Goal: Task Accomplishment & Management: Manage account settings

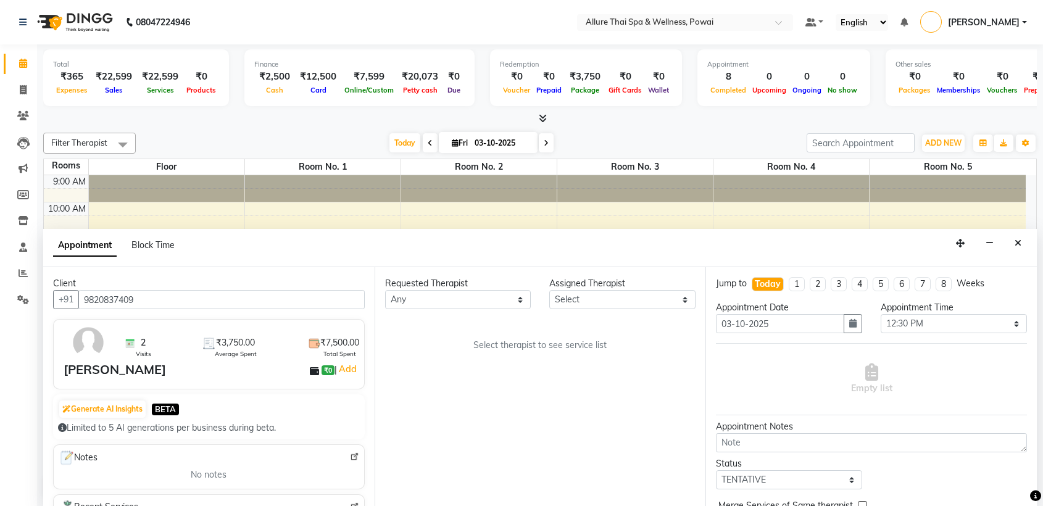
select select "750"
select select "tentative"
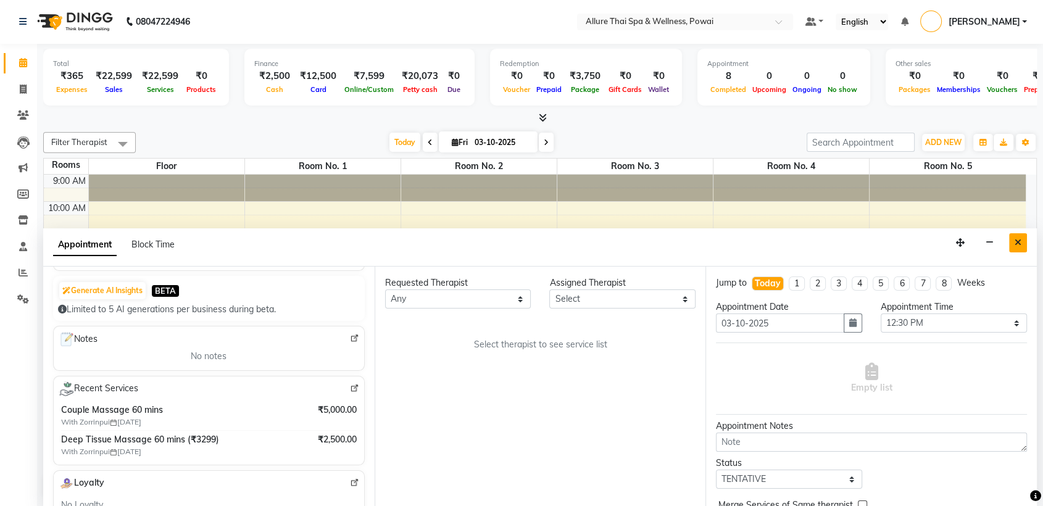
click at [1021, 241] on icon "Close" at bounding box center [1018, 242] width 7 height 9
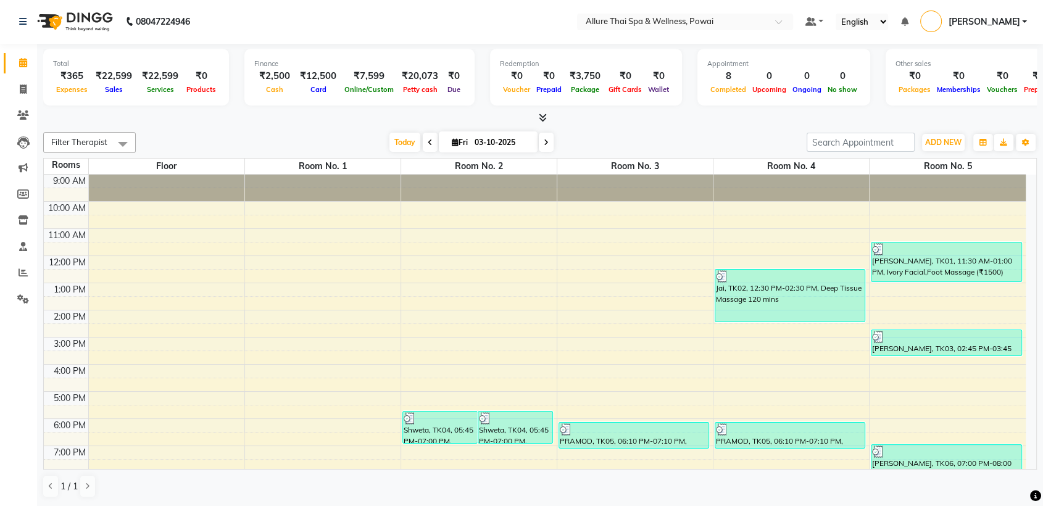
scroll to position [109, 0]
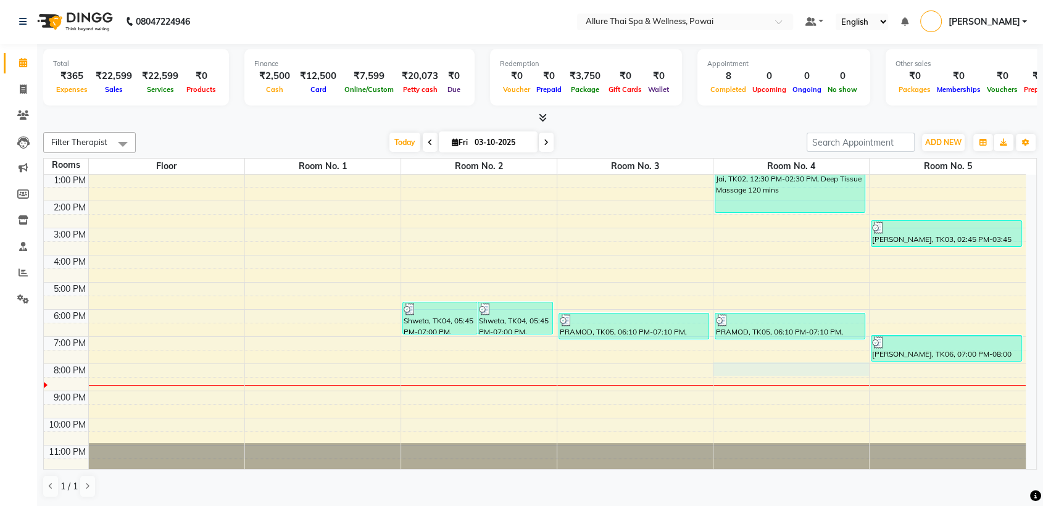
click at [724, 371] on div "9:00 AM 10:00 AM 11:00 AM 12:00 PM 1:00 PM 2:00 PM 3:00 PM 4:00 PM 5:00 PM 6:00…" at bounding box center [535, 268] width 982 height 407
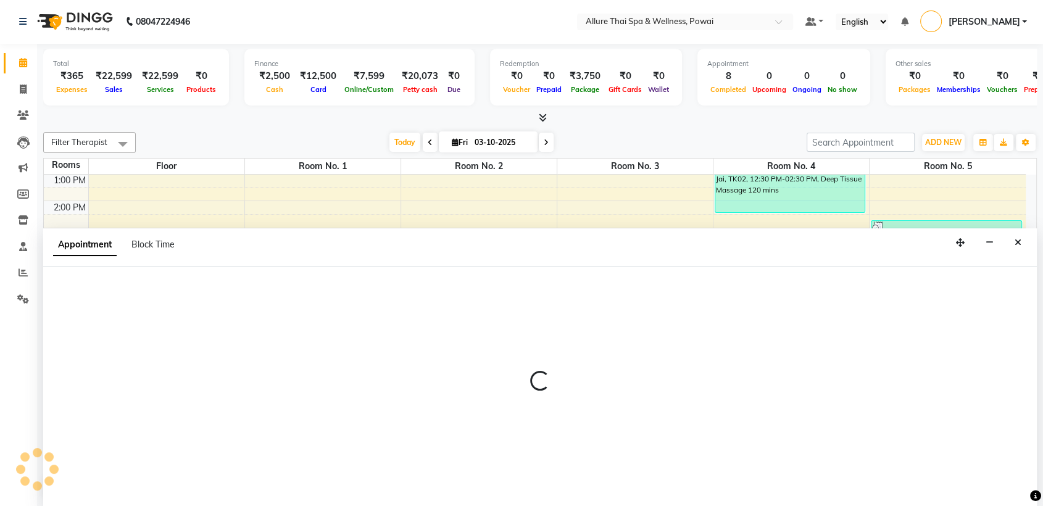
select select "tentative"
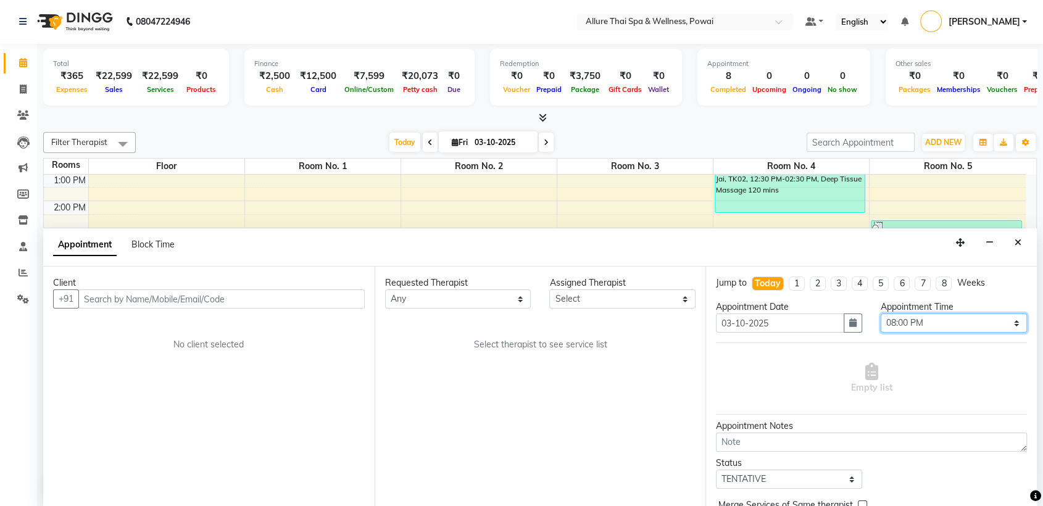
click at [901, 327] on select "Select 10:00 AM 10:05 AM 10:10 AM 10:15 AM 10:20 AM 10:25 AM 10:30 AM 10:35 AM …" at bounding box center [954, 323] width 146 height 19
select select "1210"
click at [881, 314] on select "Select 10:00 AM 10:05 AM 10:10 AM 10:15 AM 10:20 AM 10:25 AM 10:30 AM 10:35 AM …" at bounding box center [954, 323] width 146 height 19
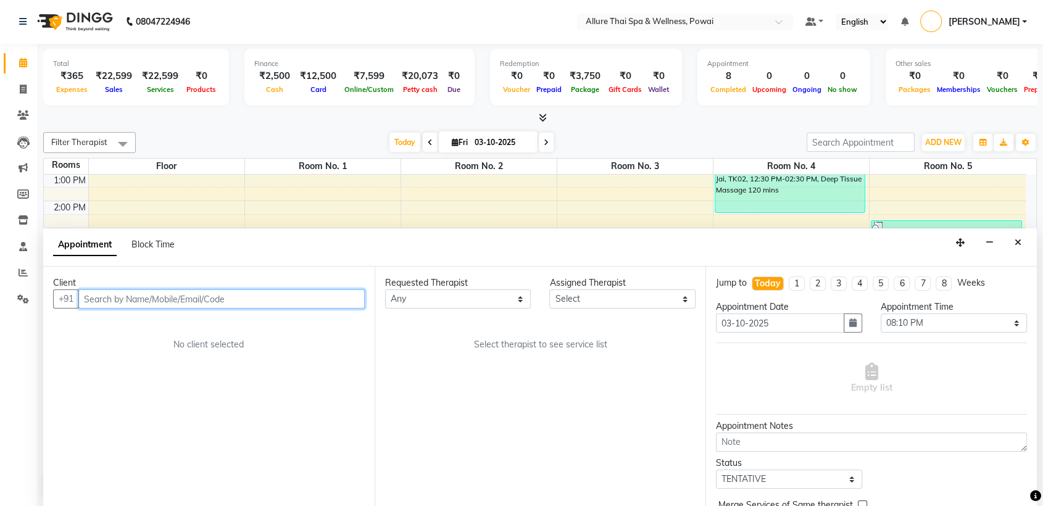
click at [267, 302] on input "text" at bounding box center [221, 298] width 286 height 19
paste input "9820837409"
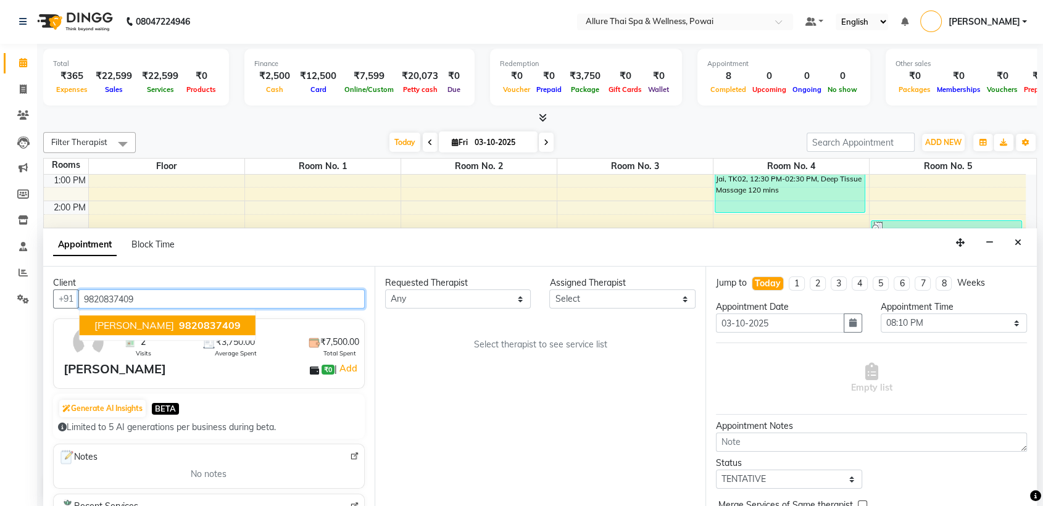
click at [188, 325] on span "9820837409" at bounding box center [210, 326] width 62 height 12
type input "9820837409"
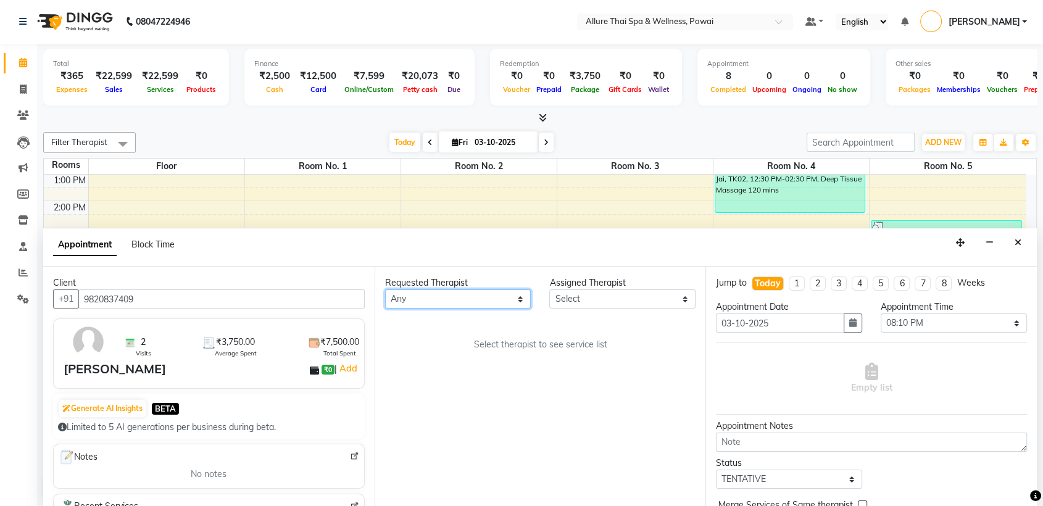
click at [423, 297] on select "Any AKOK Allure Thai Appointment [PERSON_NAME] CHEM [PERSON_NAME] DUATI HRIATI …" at bounding box center [458, 298] width 146 height 19
select select "69331"
click at [385, 289] on select "Any AKOK Allure Thai Appointment [PERSON_NAME] CHEM [PERSON_NAME] DUATI HRIATI …" at bounding box center [458, 298] width 146 height 19
select select "69331"
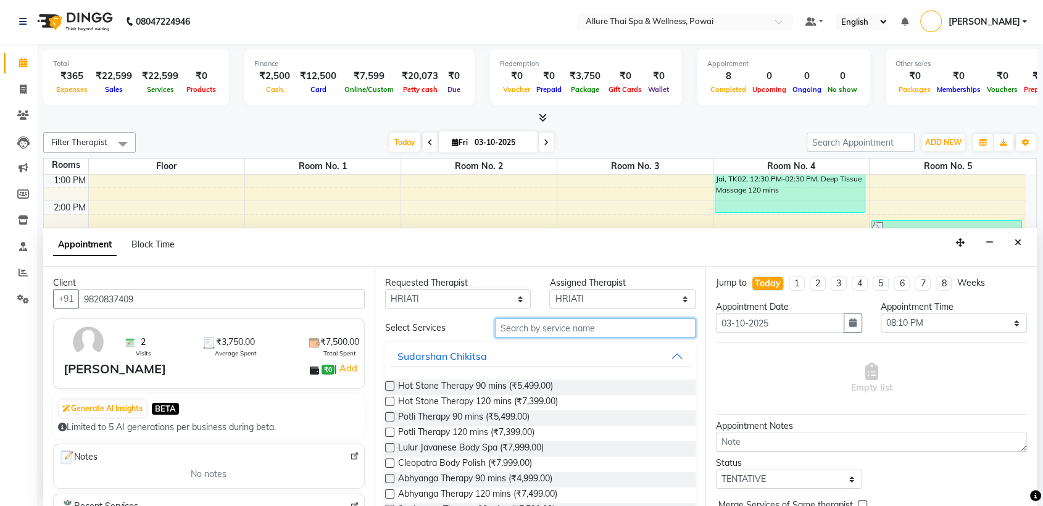
click at [498, 327] on input "text" at bounding box center [595, 327] width 201 height 19
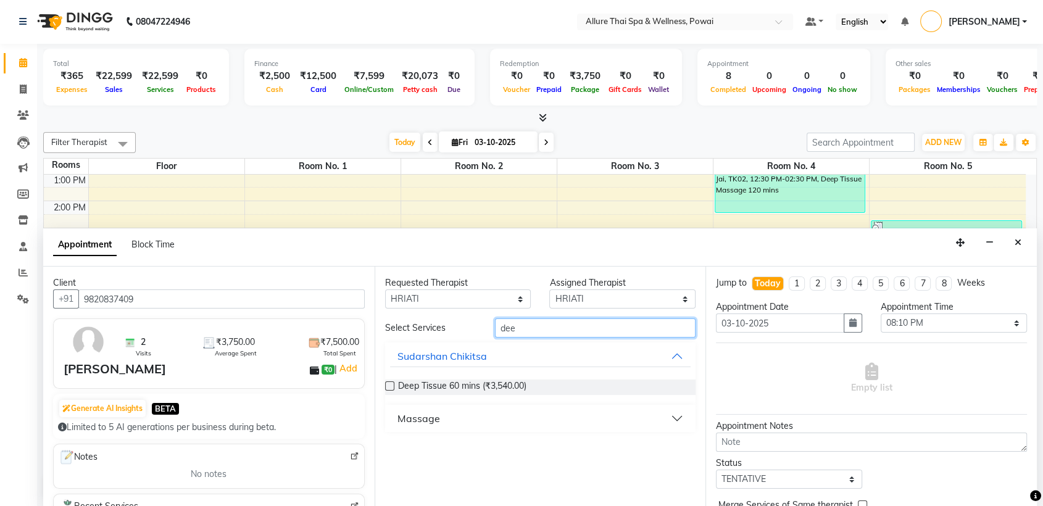
type input "dee"
click at [423, 426] on button "Massage" at bounding box center [540, 418] width 301 height 22
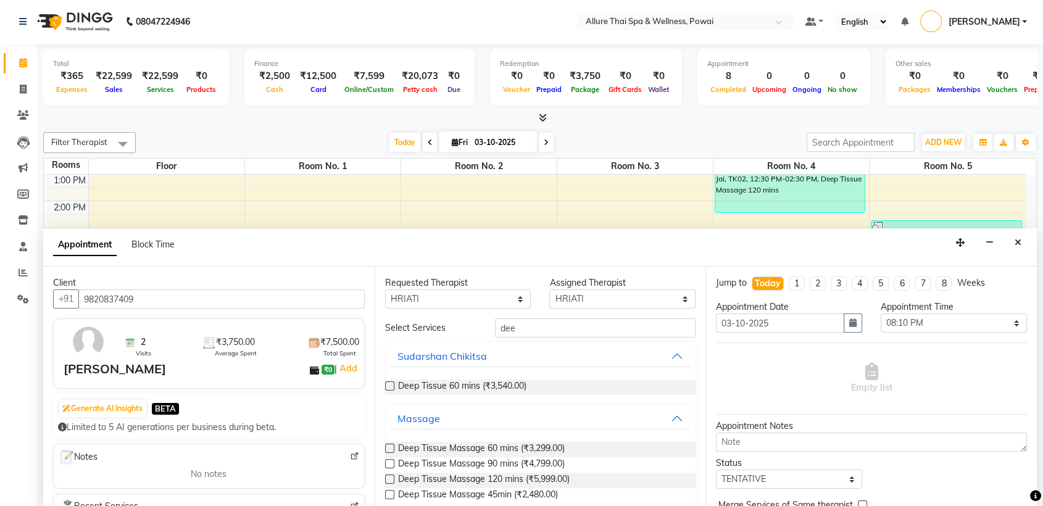
click at [387, 447] on label at bounding box center [389, 448] width 9 height 9
click at [387, 447] on input "checkbox" at bounding box center [389, 450] width 8 height 8
checkbox input "true"
select select "4278"
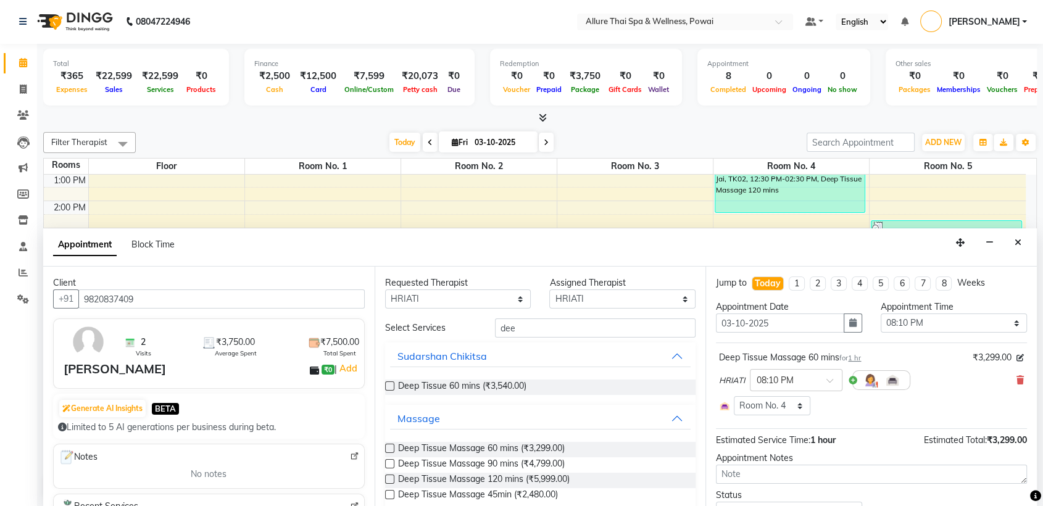
checkbox input "false"
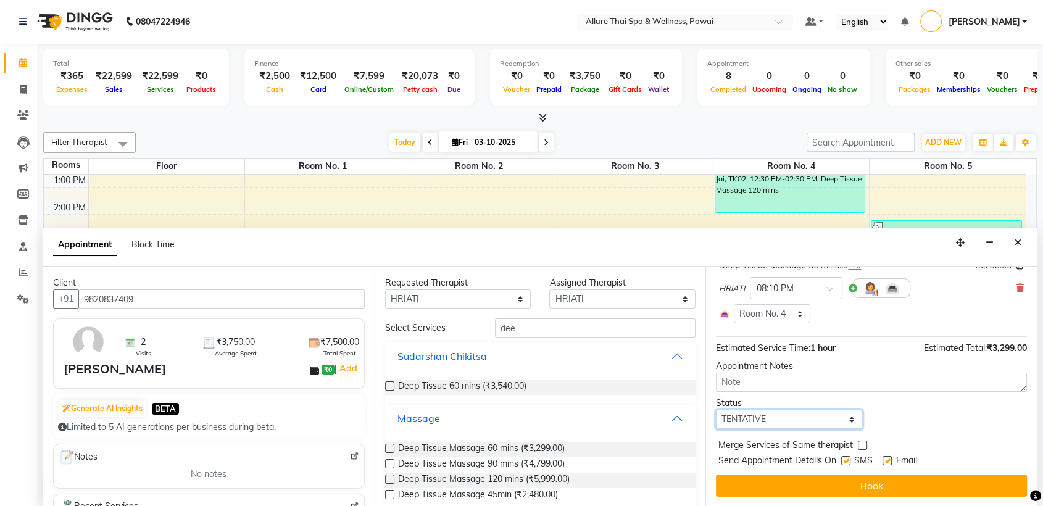
click at [745, 421] on select "Select TENTATIVE CONFIRM CHECK-IN UPCOMING" at bounding box center [789, 419] width 146 height 19
select select "confirm booking"
click at [716, 410] on select "Select TENTATIVE CONFIRM CHECK-IN UPCOMING" at bounding box center [789, 419] width 146 height 19
click at [849, 461] on label at bounding box center [845, 460] width 9 height 9
click at [849, 461] on input "checkbox" at bounding box center [845, 462] width 8 height 8
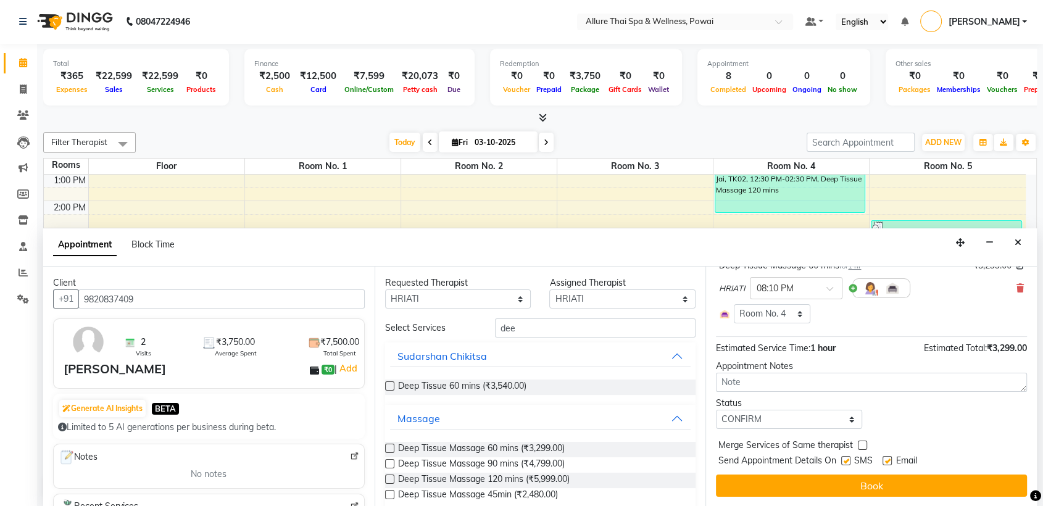
checkbox input "false"
click at [889, 460] on label at bounding box center [887, 460] width 9 height 9
click at [889, 460] on input "checkbox" at bounding box center [887, 462] width 8 height 8
checkbox input "false"
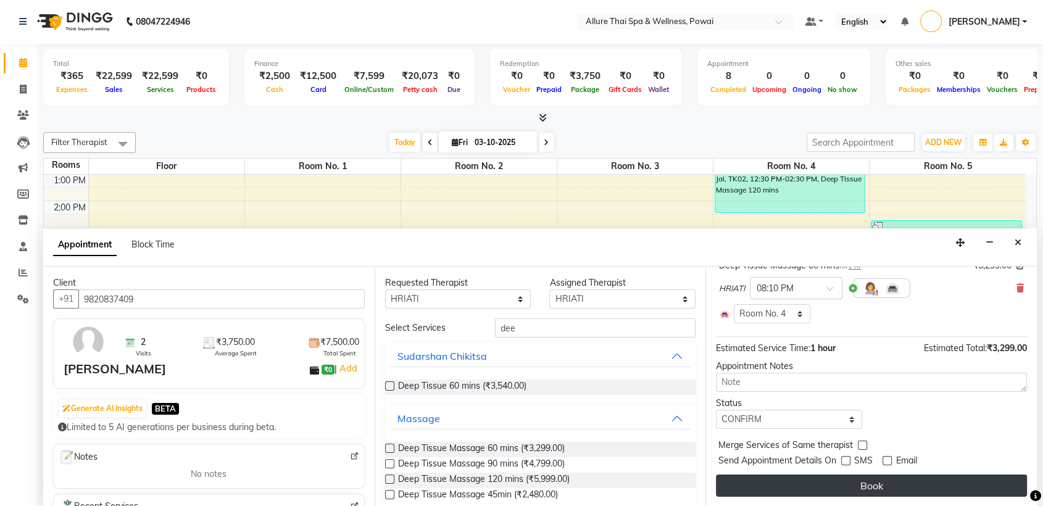
click at [881, 478] on button "Book" at bounding box center [871, 486] width 311 height 22
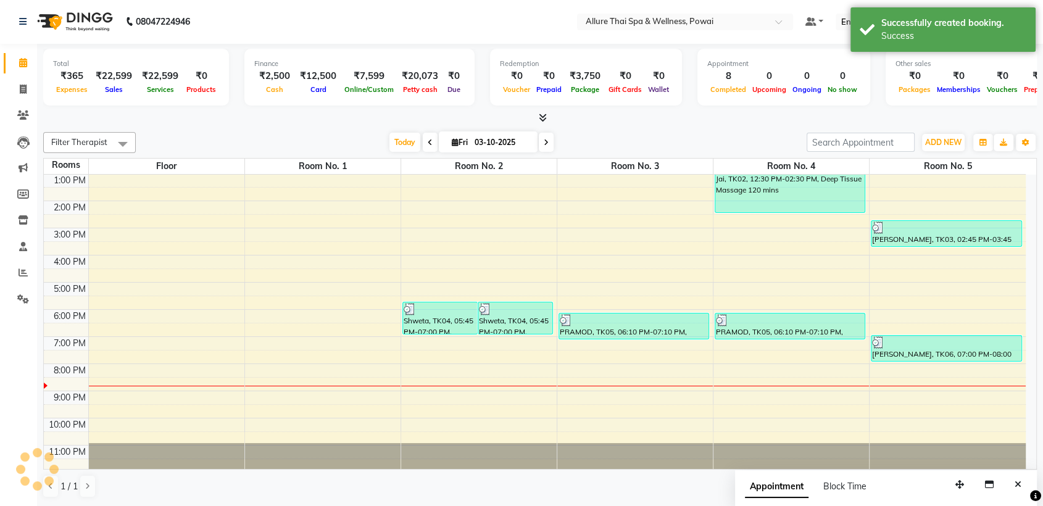
scroll to position [0, 0]
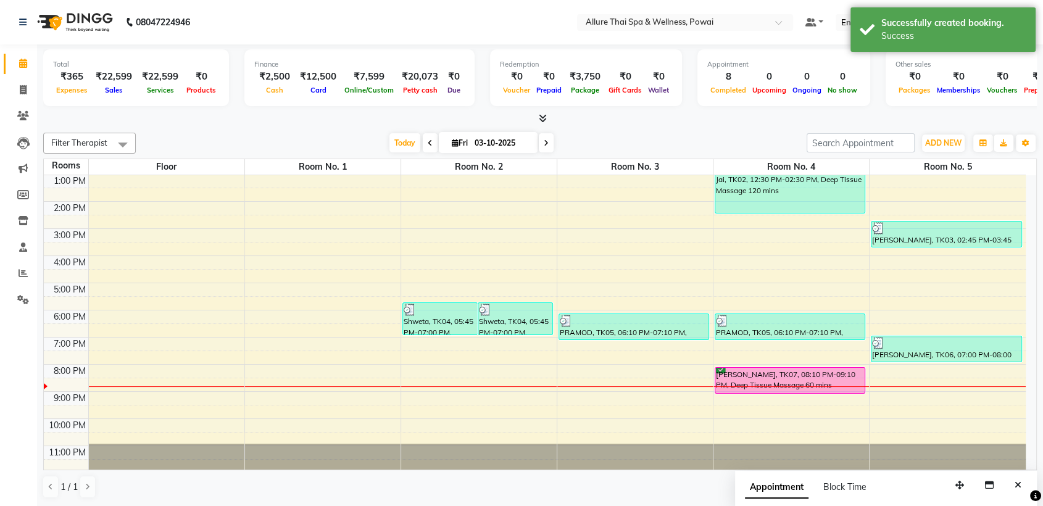
click at [788, 381] on div "[PERSON_NAME], TK07, 08:10 PM-09:10 PM, Deep Tissue Massage 60 mins" at bounding box center [789, 380] width 149 height 25
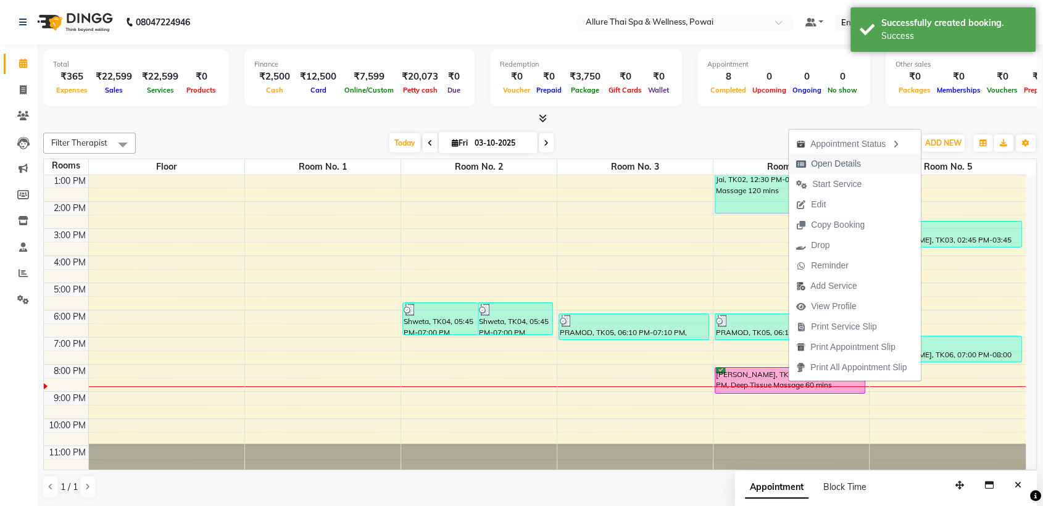
click at [833, 168] on span "Open Details" at bounding box center [836, 163] width 50 height 13
select select "6"
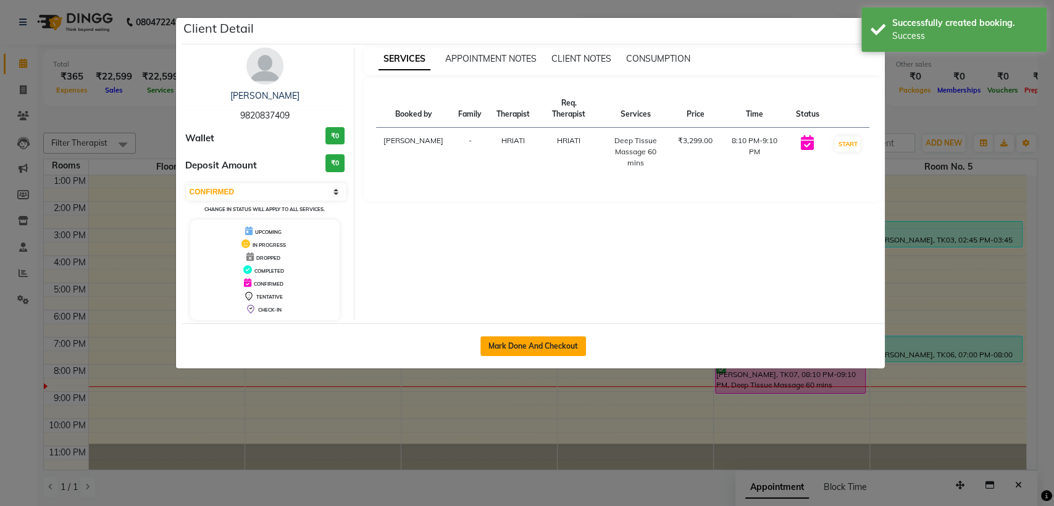
click at [534, 342] on button "Mark Done And Checkout" at bounding box center [533, 346] width 106 height 20
select select "6686"
select select "service"
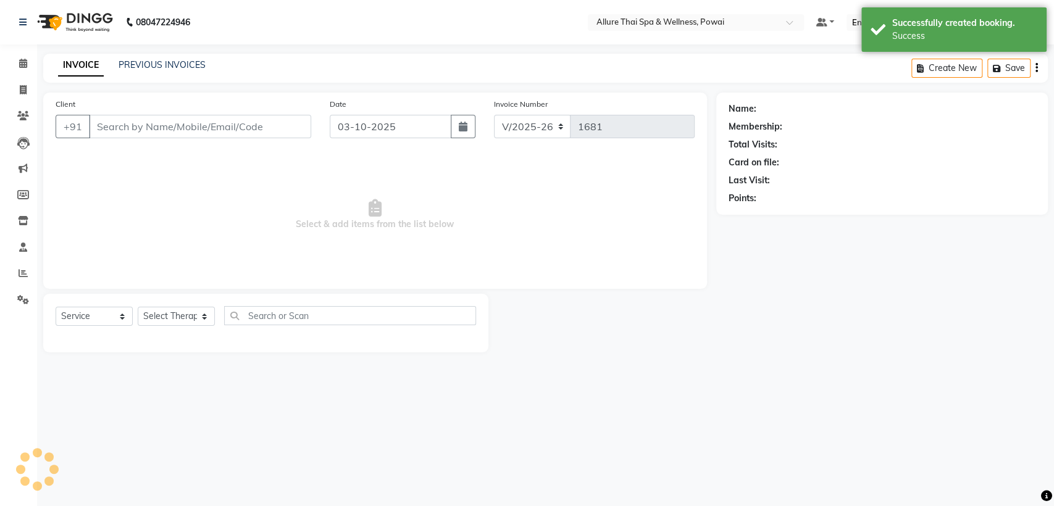
type input "9820837409"
select select "69331"
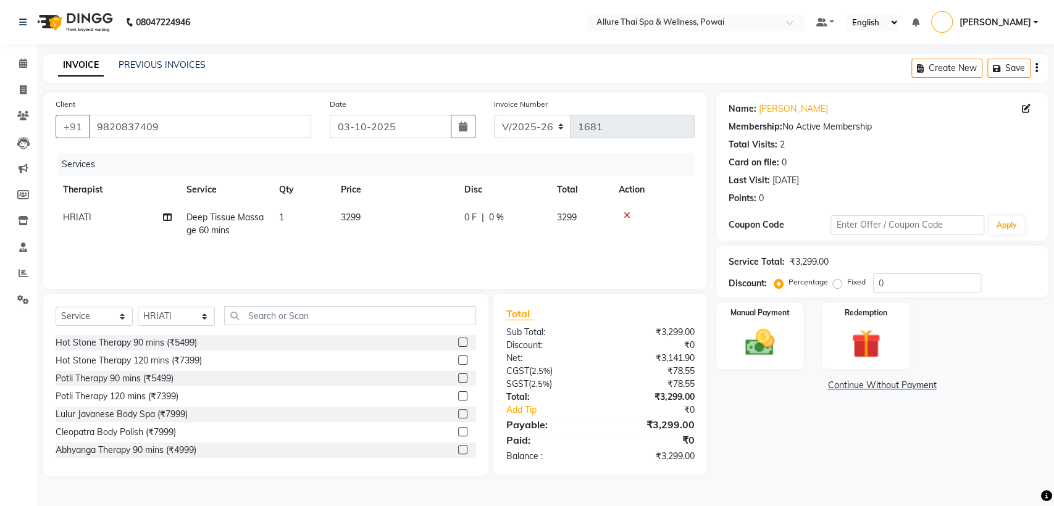
click at [847, 285] on label "Fixed" at bounding box center [856, 281] width 19 height 11
click at [836, 285] on input "Fixed" at bounding box center [839, 282] width 9 height 9
radio input "true"
click at [887, 286] on input "0" at bounding box center [927, 282] width 108 height 19
type input "8"
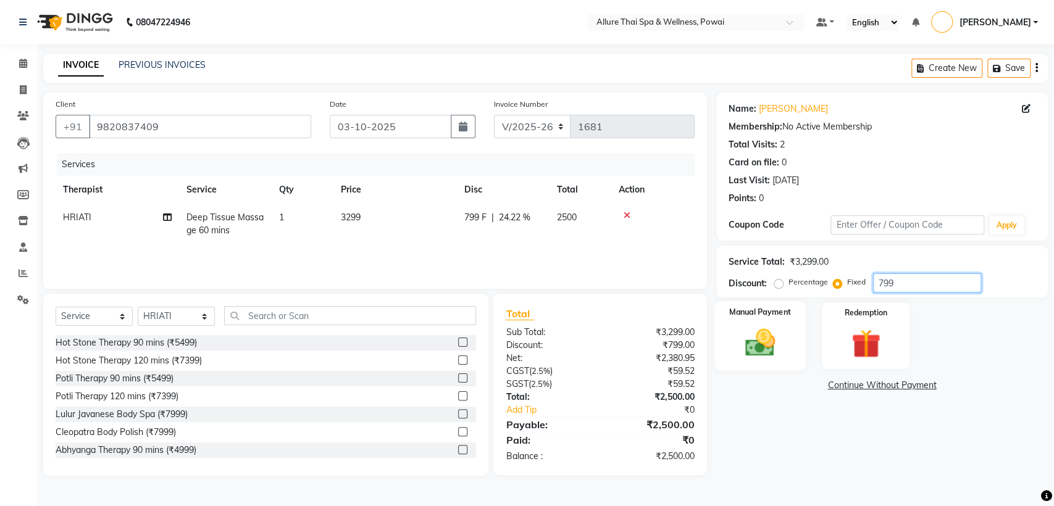
type input "799"
click at [774, 326] on img at bounding box center [759, 342] width 49 height 35
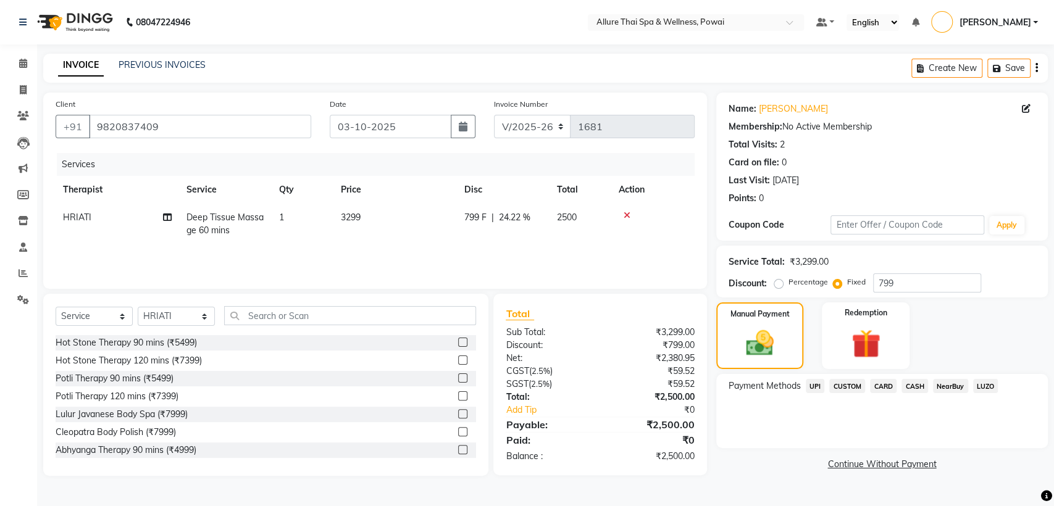
click at [887, 385] on span "CARD" at bounding box center [883, 386] width 27 height 14
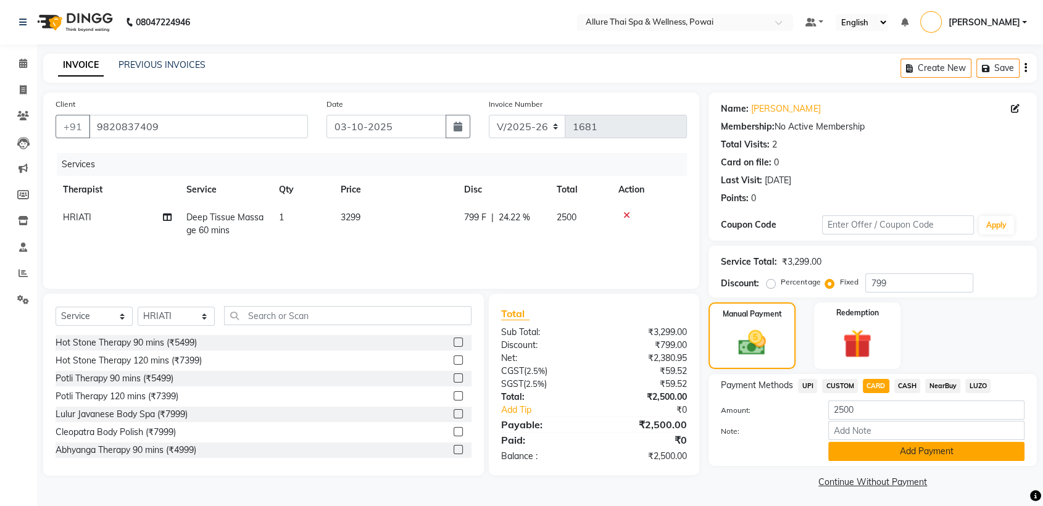
click at [876, 455] on button "Add Payment" at bounding box center [926, 451] width 196 height 19
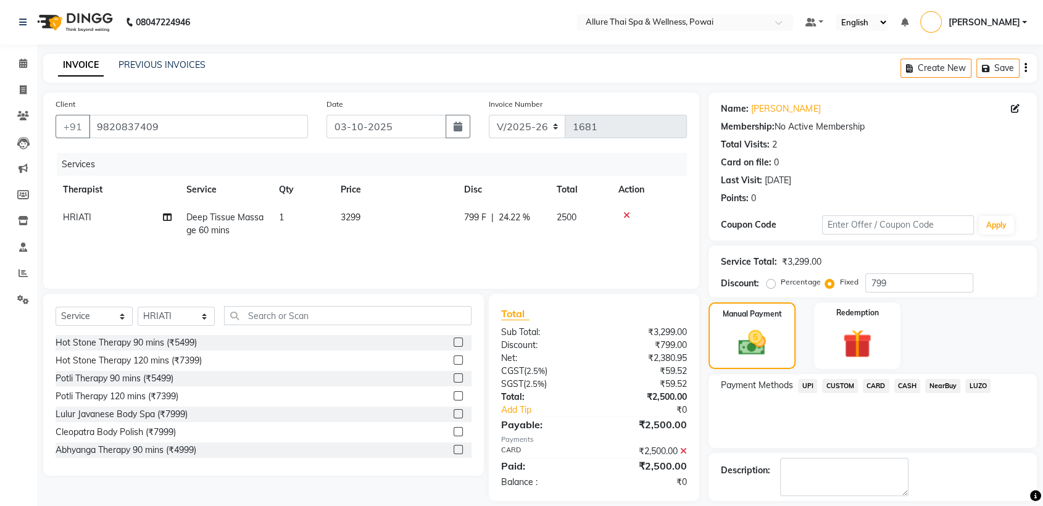
scroll to position [55, 0]
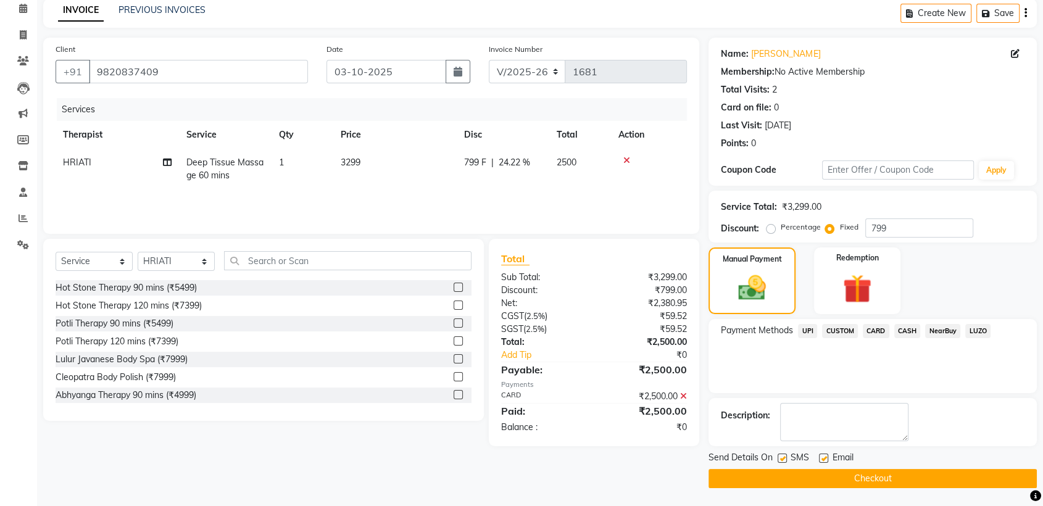
click at [781, 458] on label at bounding box center [782, 458] width 9 height 9
click at [781, 458] on input "checkbox" at bounding box center [782, 459] width 8 height 8
checkbox input "false"
click at [821, 457] on label at bounding box center [823, 458] width 9 height 9
click at [821, 457] on input "checkbox" at bounding box center [823, 459] width 8 height 8
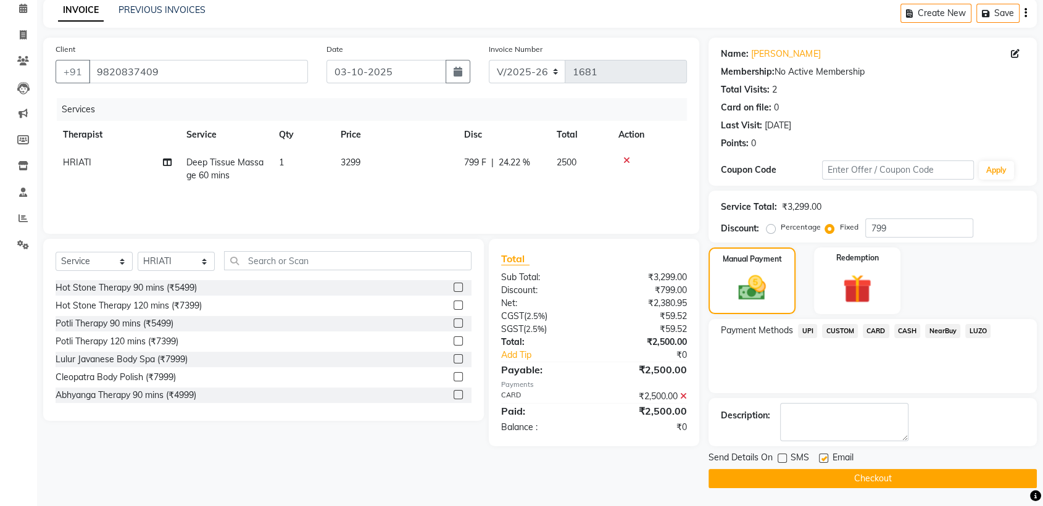
checkbox input "false"
click at [832, 473] on button "Checkout" at bounding box center [873, 478] width 328 height 19
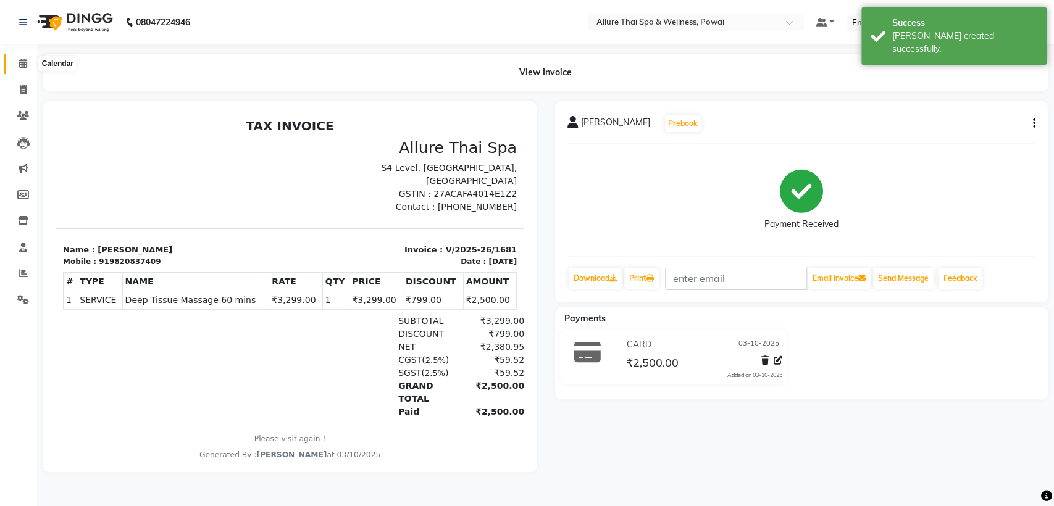
click at [22, 67] on icon at bounding box center [23, 63] width 8 height 9
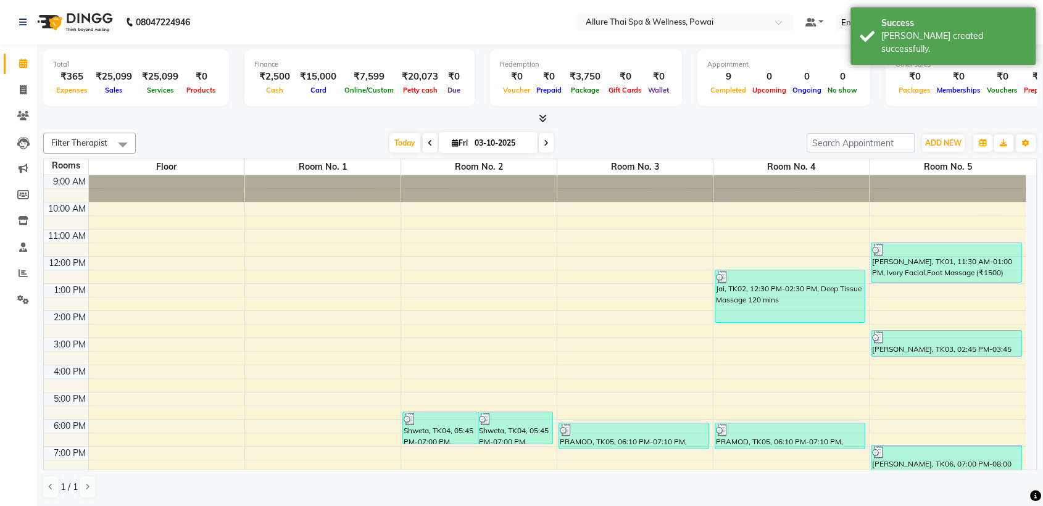
scroll to position [109, 0]
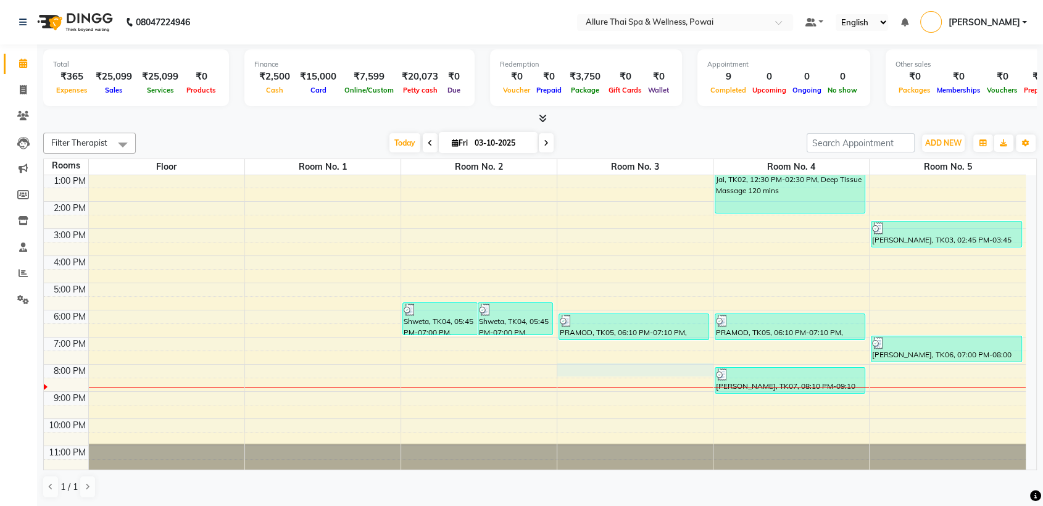
click at [601, 368] on div "9:00 AM 10:00 AM 11:00 AM 12:00 PM 1:00 PM 2:00 PM 3:00 PM 4:00 PM 5:00 PM 6:00…" at bounding box center [535, 269] width 982 height 407
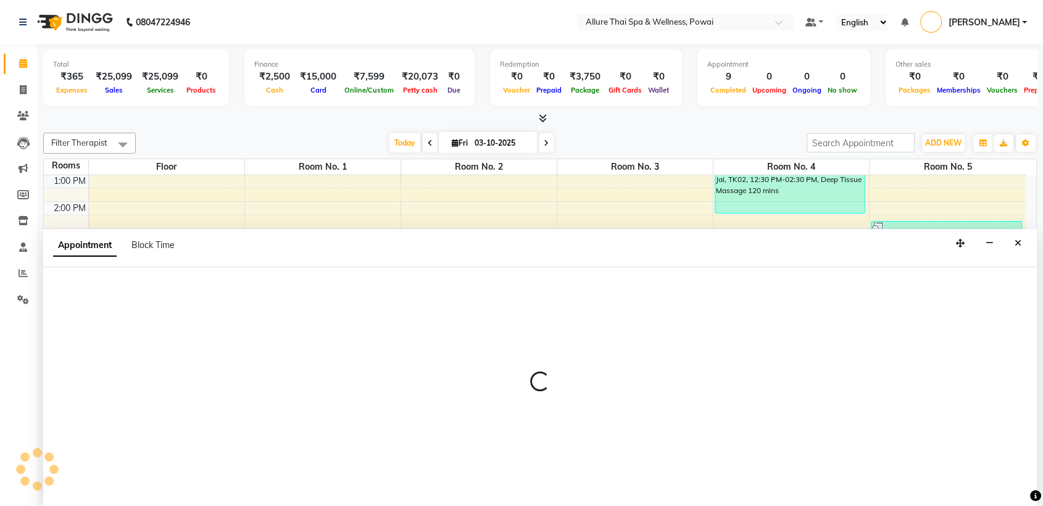
select select "tentative"
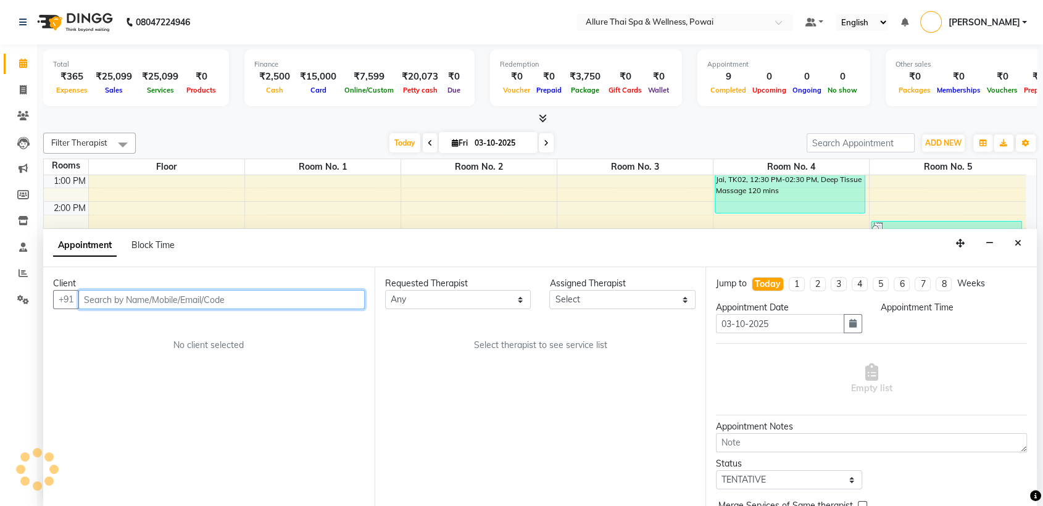
scroll to position [1, 0]
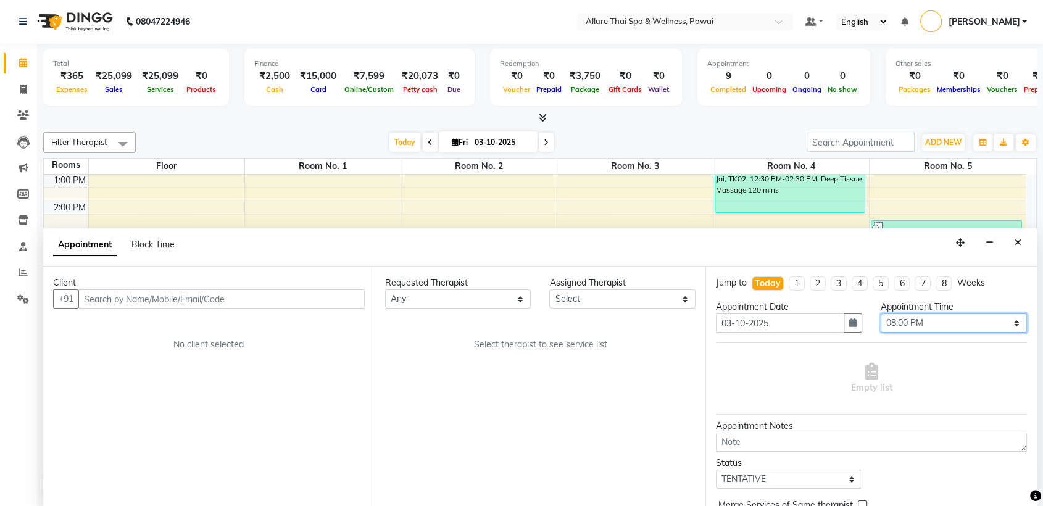
click at [881, 320] on select "Select 10:00 AM 10:05 AM 10:10 AM 10:15 AM 10:20 AM 10:25 AM 10:30 AM 10:35 AM …" at bounding box center [954, 323] width 146 height 19
select select "1240"
click at [881, 314] on select "Select 10:00 AM 10:05 AM 10:10 AM 10:15 AM 10:20 AM 10:25 AM 10:30 AM 10:35 AM …" at bounding box center [954, 323] width 146 height 19
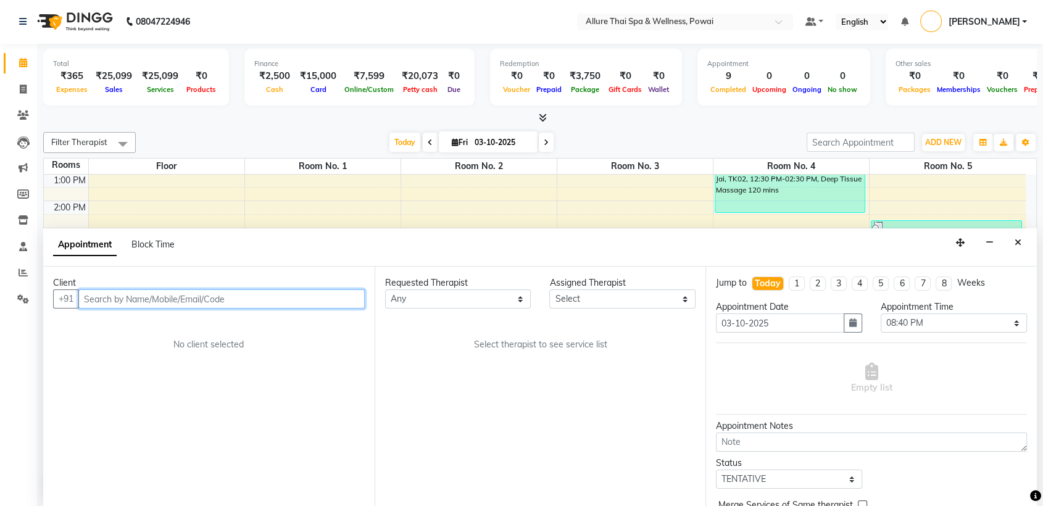
click at [312, 301] on input "text" at bounding box center [221, 298] width 286 height 19
paste input "9920449919"
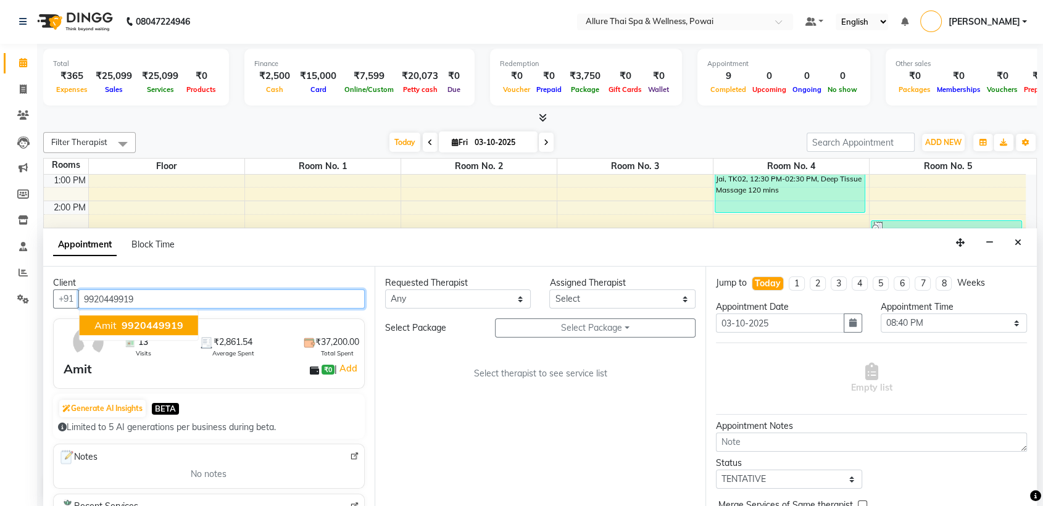
click at [178, 322] on span "9920449919" at bounding box center [153, 326] width 62 height 12
type input "9920449919"
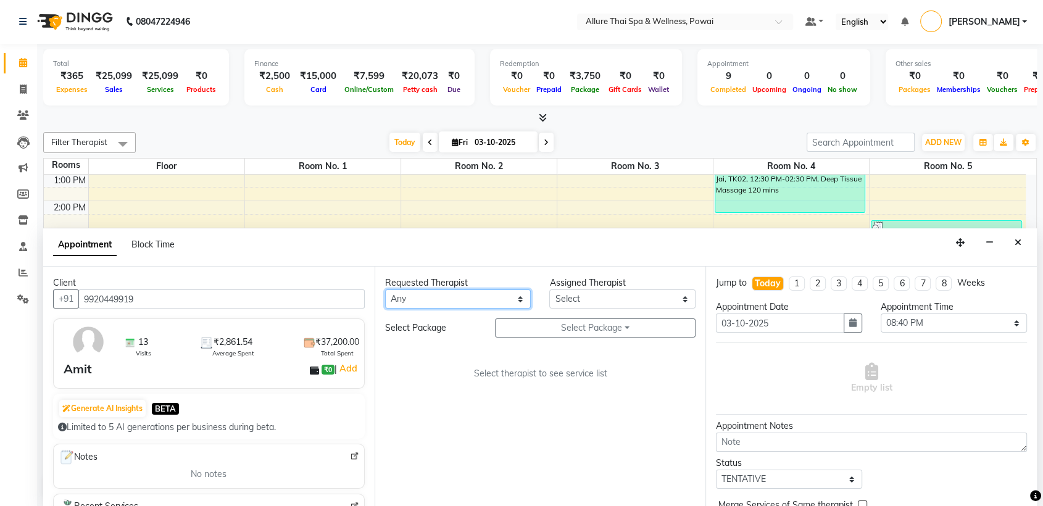
click at [444, 299] on select "Any AKOK Allure Thai Appointment [PERSON_NAME] CHEM [PERSON_NAME] DUATI HRIATI …" at bounding box center [458, 298] width 146 height 19
select select "69332"
click at [385, 289] on select "Any AKOK Allure Thai Appointment [PERSON_NAME] CHEM [PERSON_NAME] DUATI HRIATI …" at bounding box center [458, 298] width 146 height 19
select select "69332"
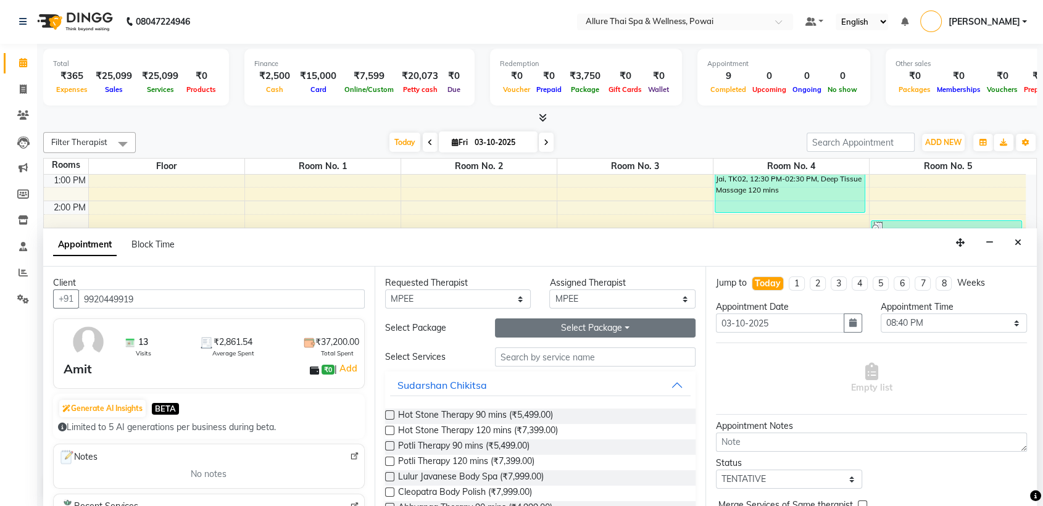
click at [547, 331] on button "Select Package Toggle Dropdown" at bounding box center [595, 327] width 201 height 19
click at [568, 352] on li "WESTERN MASSAGE 11 HOURS" at bounding box center [581, 353] width 171 height 18
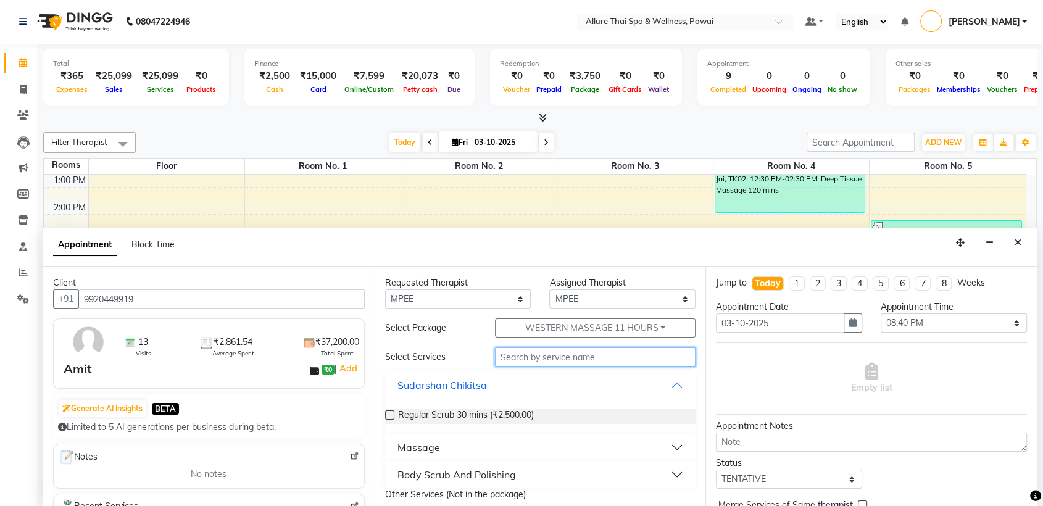
click at [554, 354] on input "text" at bounding box center [595, 356] width 201 height 19
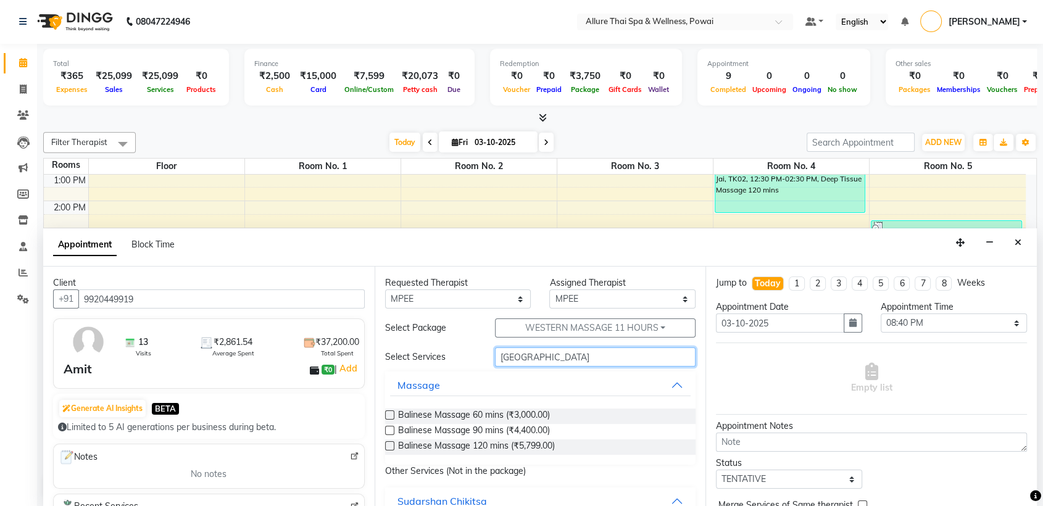
type input "[GEOGRAPHIC_DATA]"
click at [388, 414] on label at bounding box center [389, 414] width 9 height 9
click at [388, 414] on input "checkbox" at bounding box center [389, 416] width 8 height 8
checkbox input "true"
select select "4277"
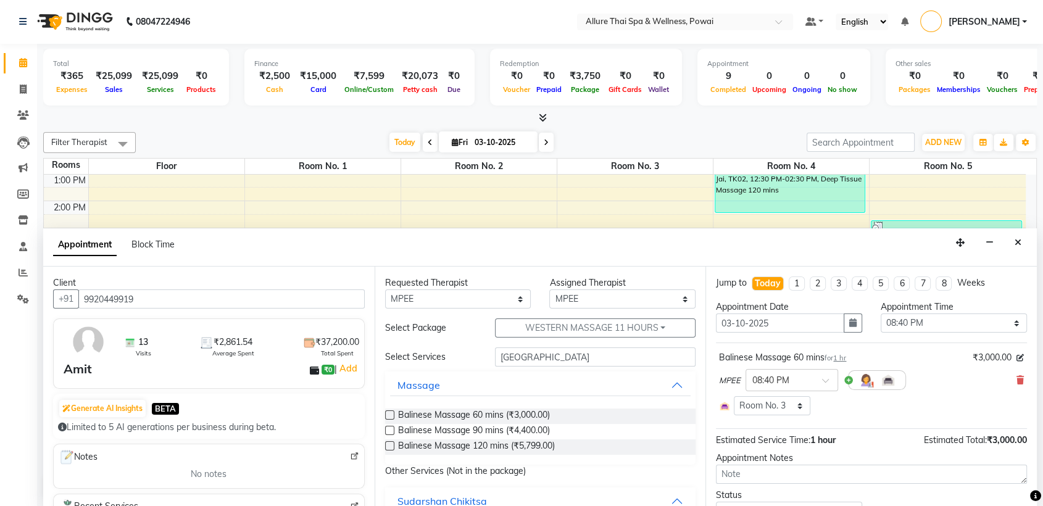
checkbox input "false"
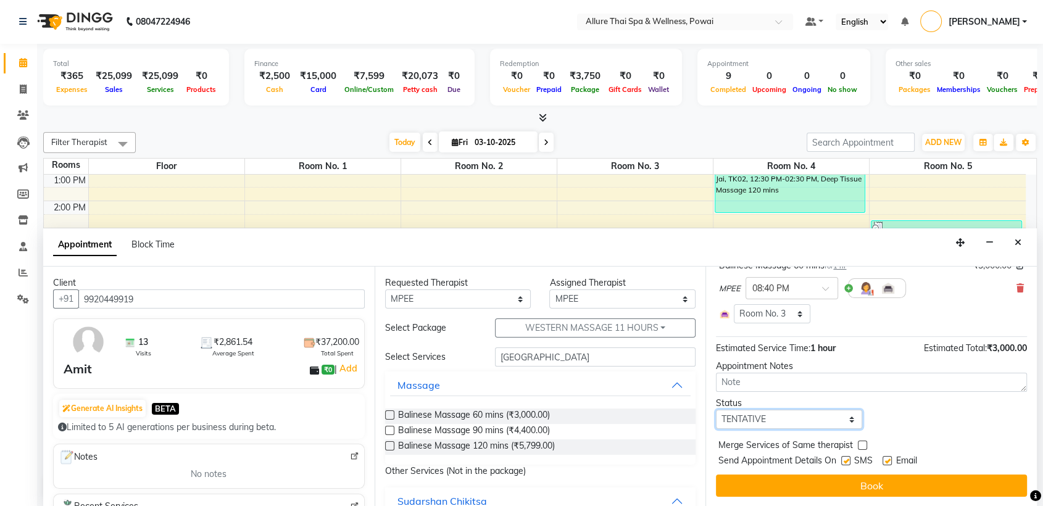
click at [753, 423] on select "Select TENTATIVE CONFIRM CHECK-IN UPCOMING" at bounding box center [789, 419] width 146 height 19
select select "confirm booking"
click at [716, 410] on select "Select TENTATIVE CONFIRM CHECK-IN UPCOMING" at bounding box center [789, 419] width 146 height 19
click at [844, 462] on label at bounding box center [845, 460] width 9 height 9
click at [844, 462] on input "checkbox" at bounding box center [845, 462] width 8 height 8
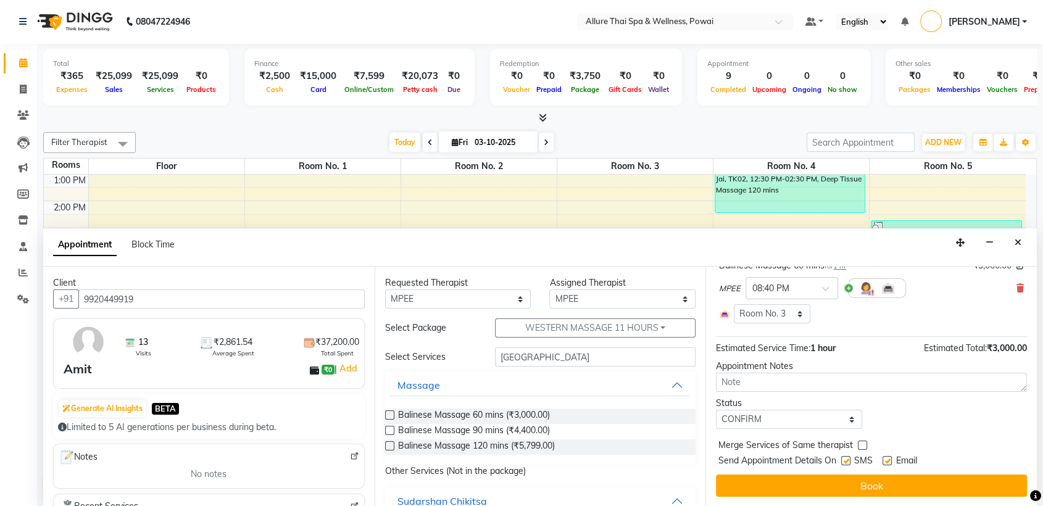
checkbox input "false"
click at [889, 460] on label at bounding box center [887, 460] width 9 height 9
click at [889, 460] on input "checkbox" at bounding box center [887, 462] width 8 height 8
checkbox input "false"
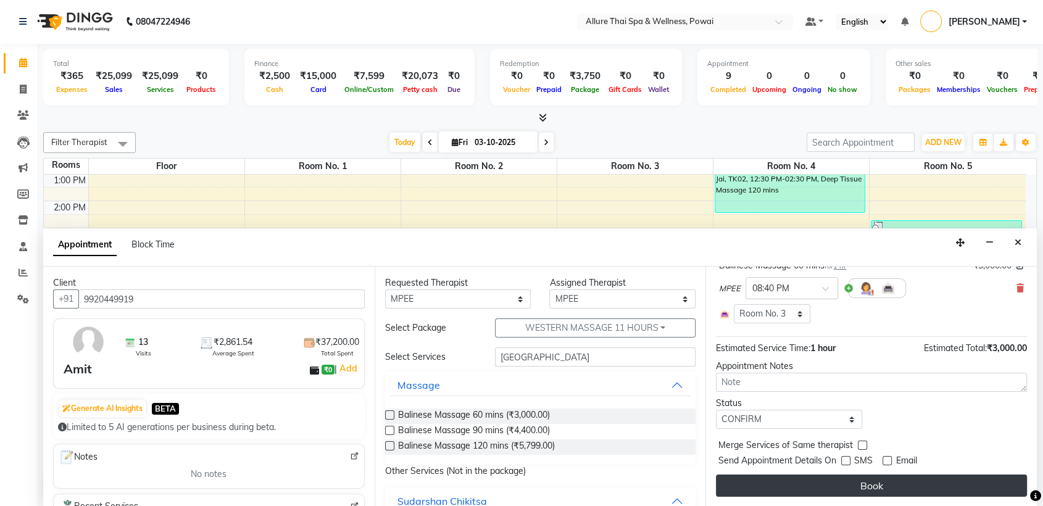
click at [869, 488] on button "Book" at bounding box center [871, 486] width 311 height 22
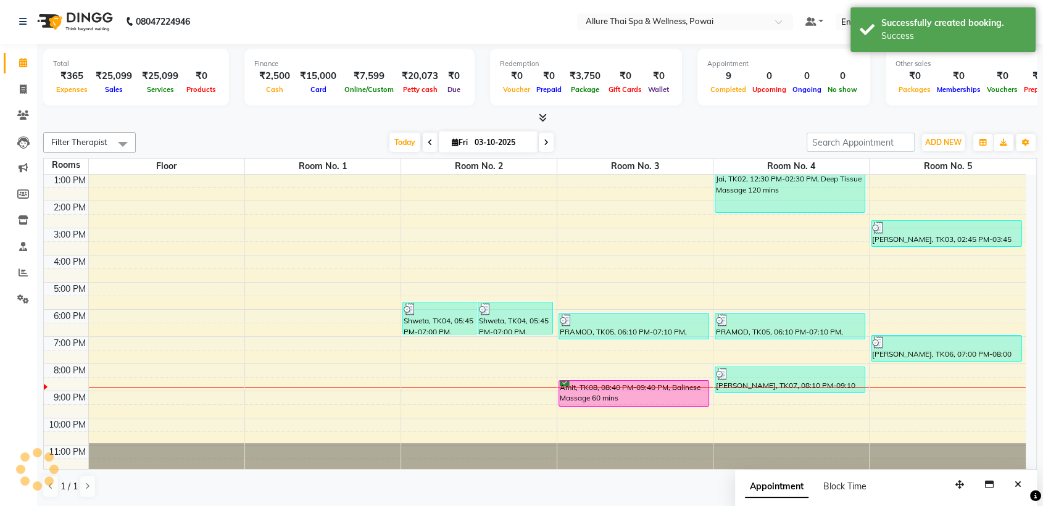
scroll to position [0, 0]
click at [656, 388] on div at bounding box center [635, 388] width 156 height 1
select select "tentative"
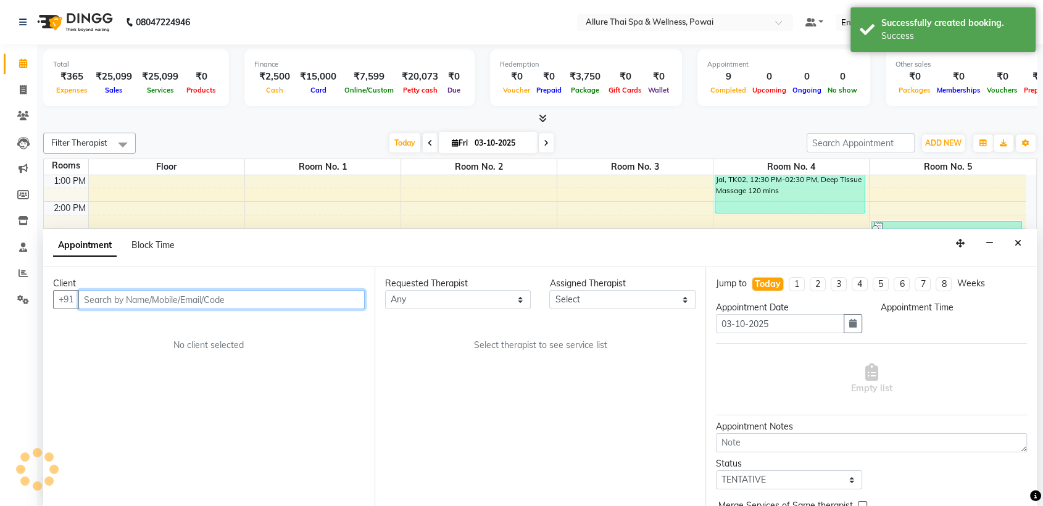
select select "1230"
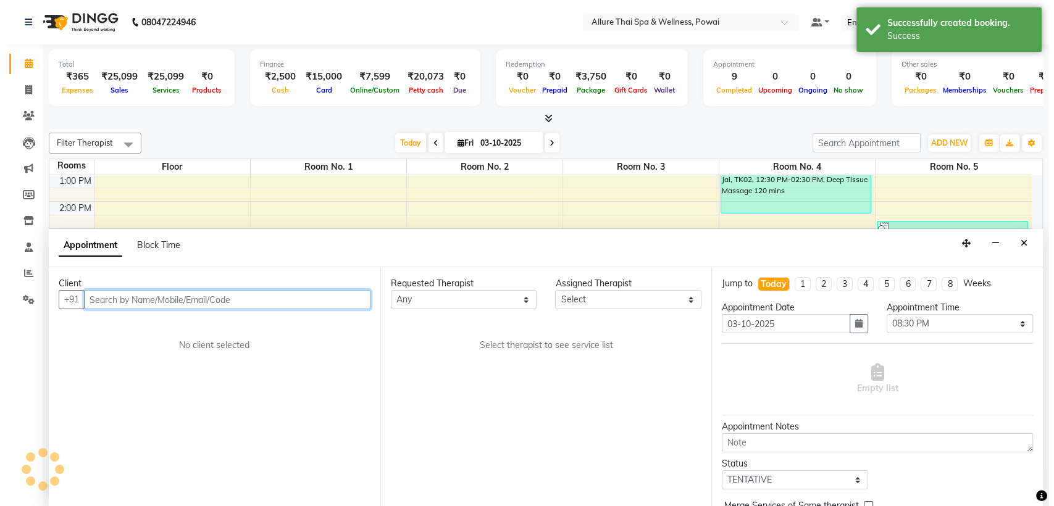
scroll to position [1, 0]
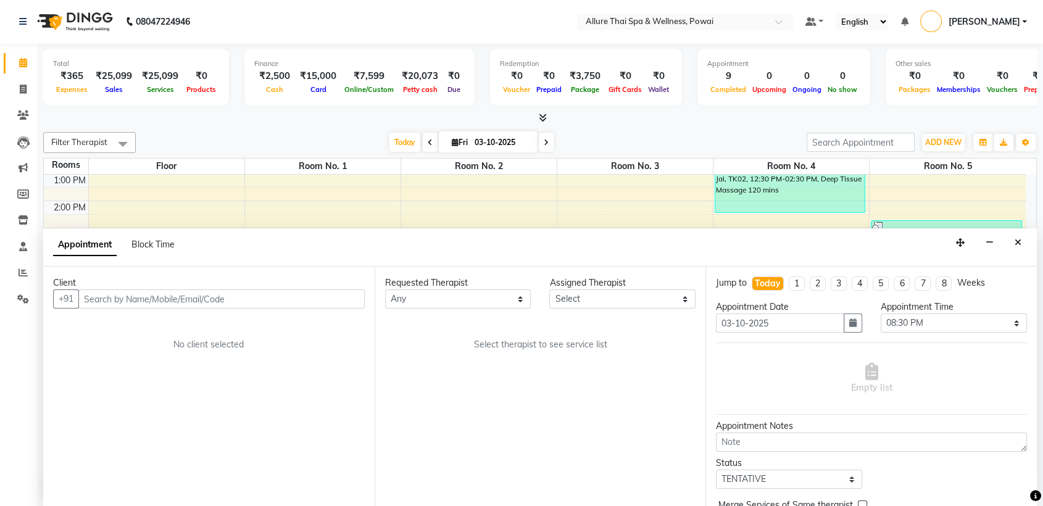
click at [322, 346] on div "No client selected" at bounding box center [209, 344] width 252 height 13
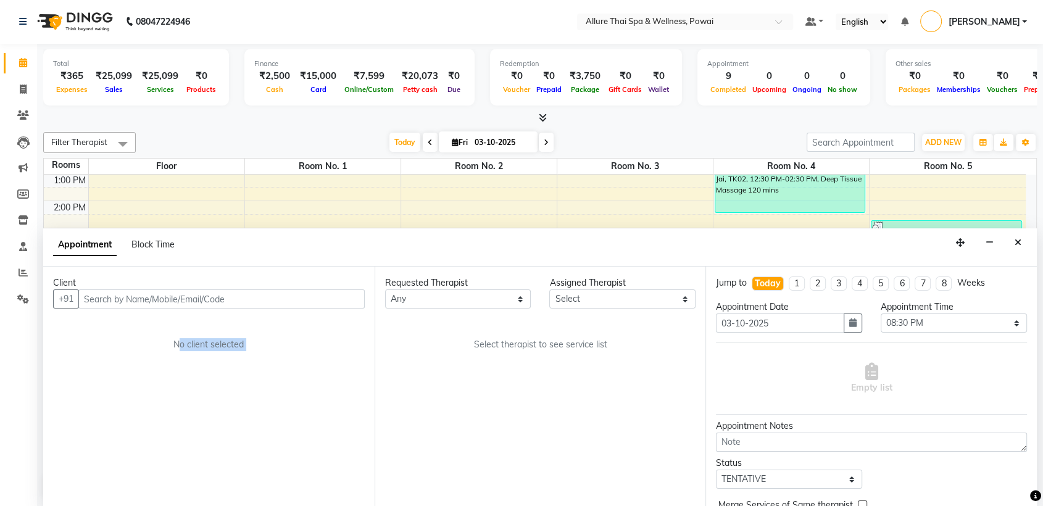
click at [322, 346] on div "No client selected" at bounding box center [209, 344] width 252 height 13
click at [1017, 241] on icon "Close" at bounding box center [1018, 242] width 7 height 9
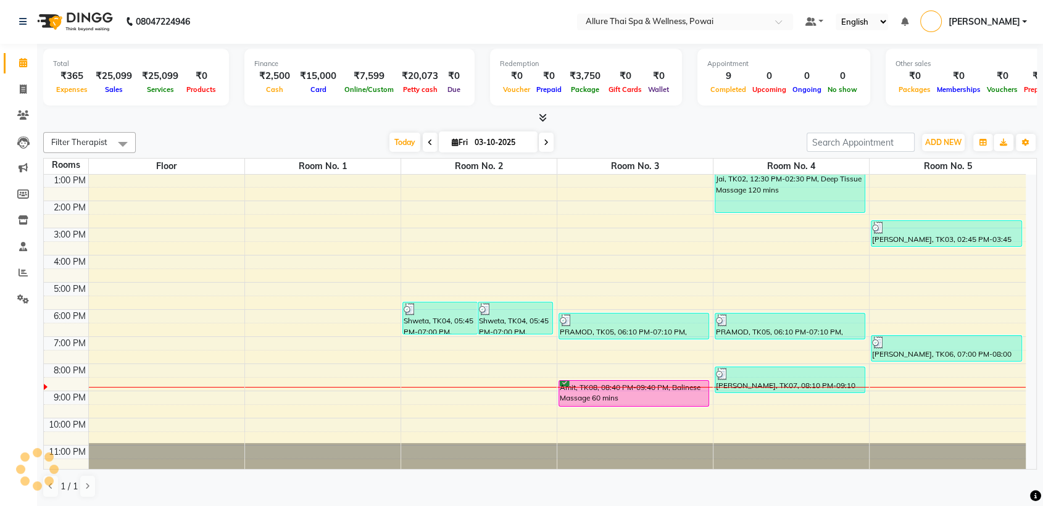
click at [655, 388] on div "Amit, TK08, 08:40 PM-09:40 PM, Balinese Massage 60 mins" at bounding box center [633, 393] width 149 height 25
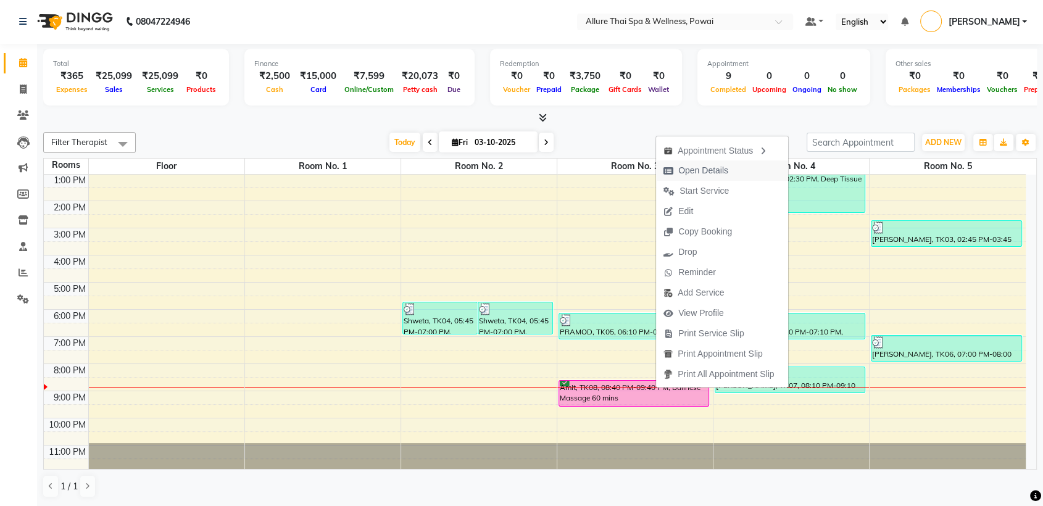
click at [694, 170] on span "Open Details" at bounding box center [703, 170] width 50 height 13
select select "6"
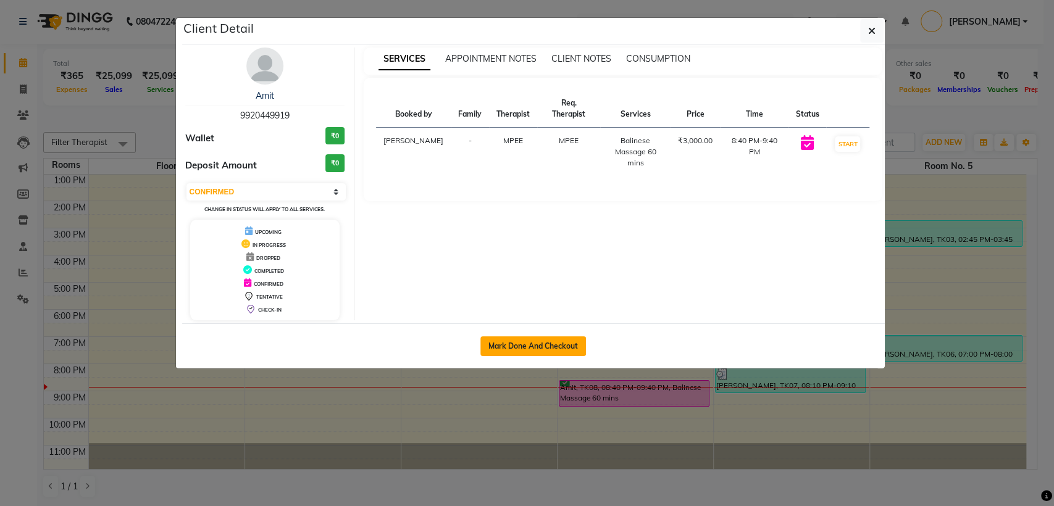
click at [541, 341] on button "Mark Done And Checkout" at bounding box center [533, 346] width 106 height 20
select select "6686"
select select "service"
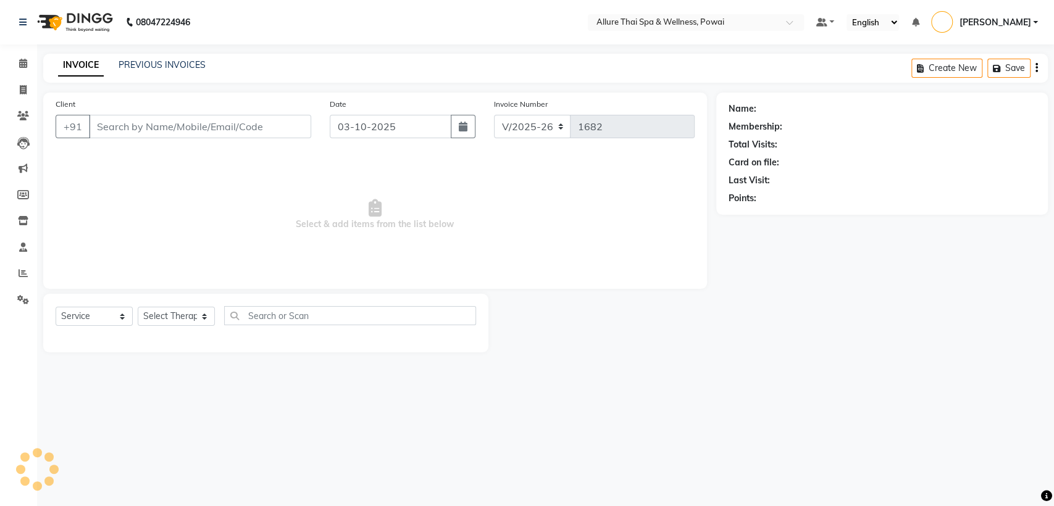
type input "9920449919"
select select "69332"
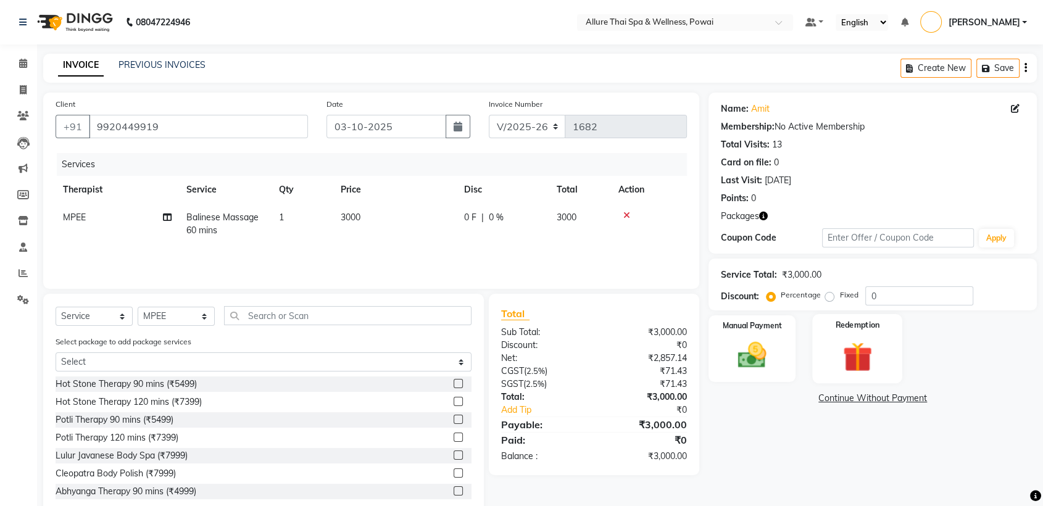
click at [843, 341] on img at bounding box center [857, 356] width 48 height 37
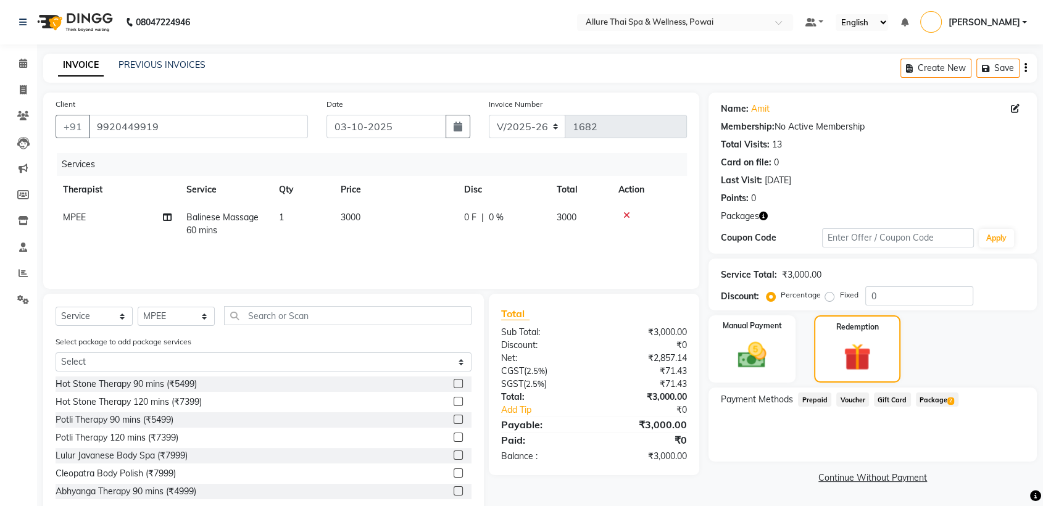
click at [934, 399] on span "Package 2" at bounding box center [937, 400] width 43 height 14
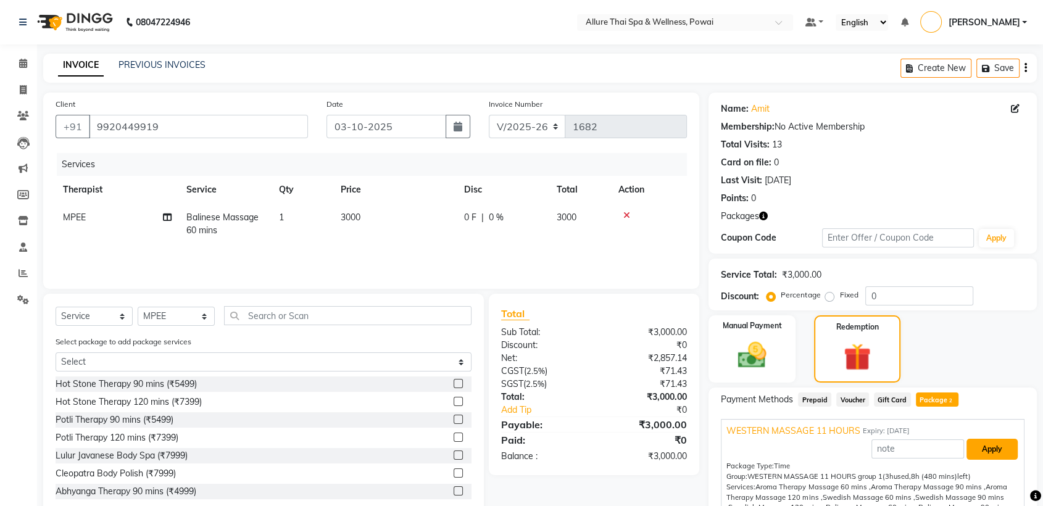
click at [975, 448] on button "Apply" at bounding box center [991, 449] width 51 height 21
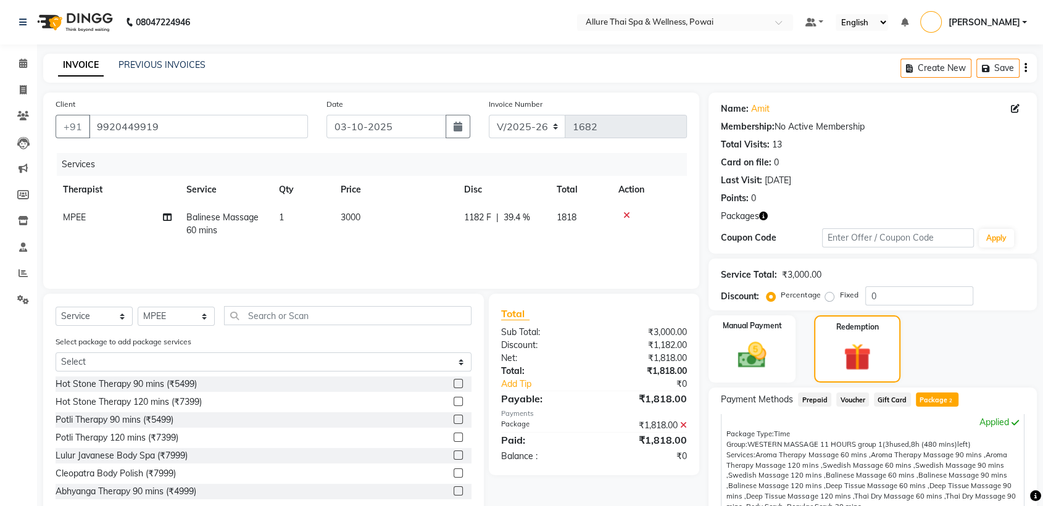
scroll to position [168, 0]
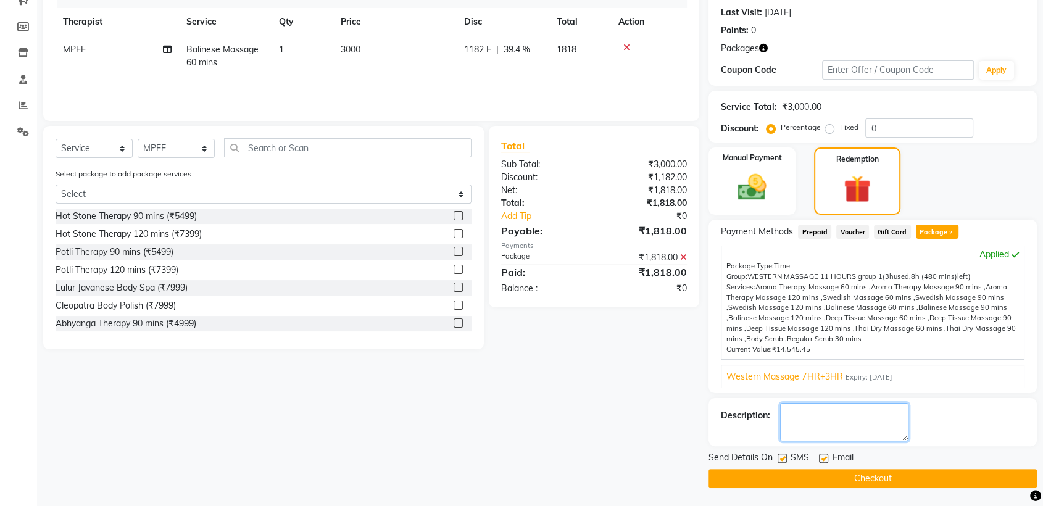
click at [795, 428] on textarea at bounding box center [844, 422] width 128 height 38
type textarea "MEMBER,BALANCE AFTER THIS 7 HOURS"
click at [784, 455] on label at bounding box center [782, 458] width 9 height 9
click at [784, 455] on input "checkbox" at bounding box center [782, 459] width 8 height 8
checkbox input "false"
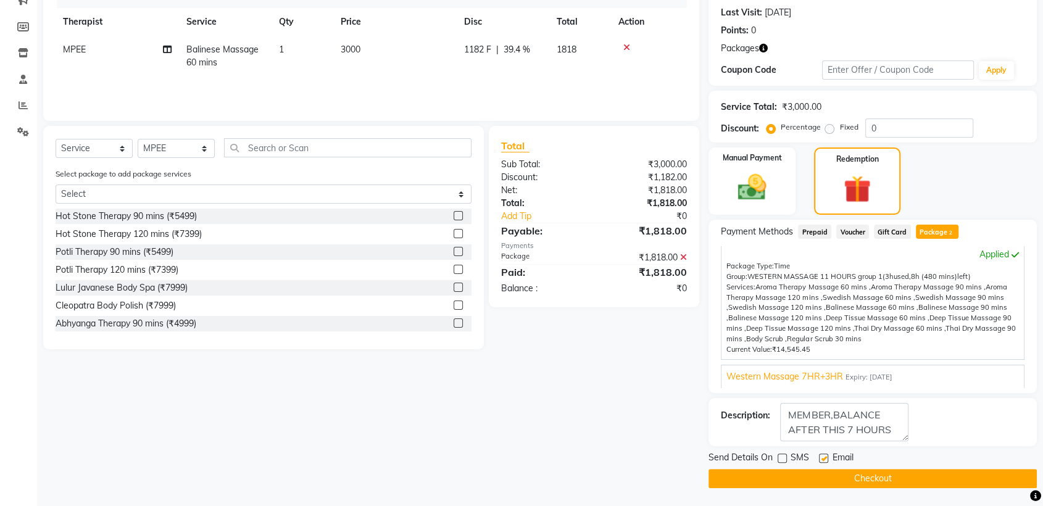
click at [825, 454] on label at bounding box center [823, 458] width 9 height 9
click at [825, 455] on input "checkbox" at bounding box center [823, 459] width 8 height 8
checkbox input "false"
click at [834, 473] on button "Checkout" at bounding box center [873, 478] width 328 height 19
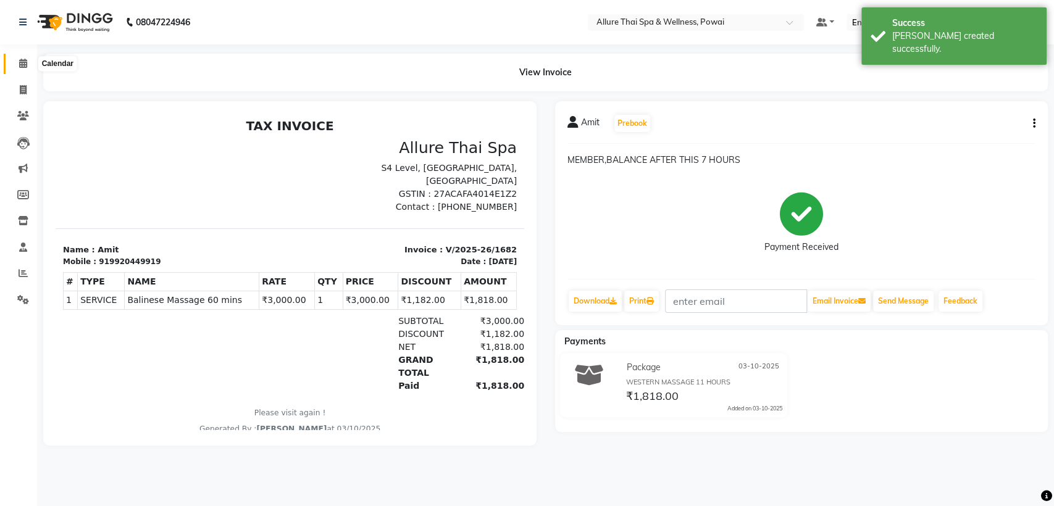
click at [20, 61] on icon at bounding box center [23, 63] width 8 height 9
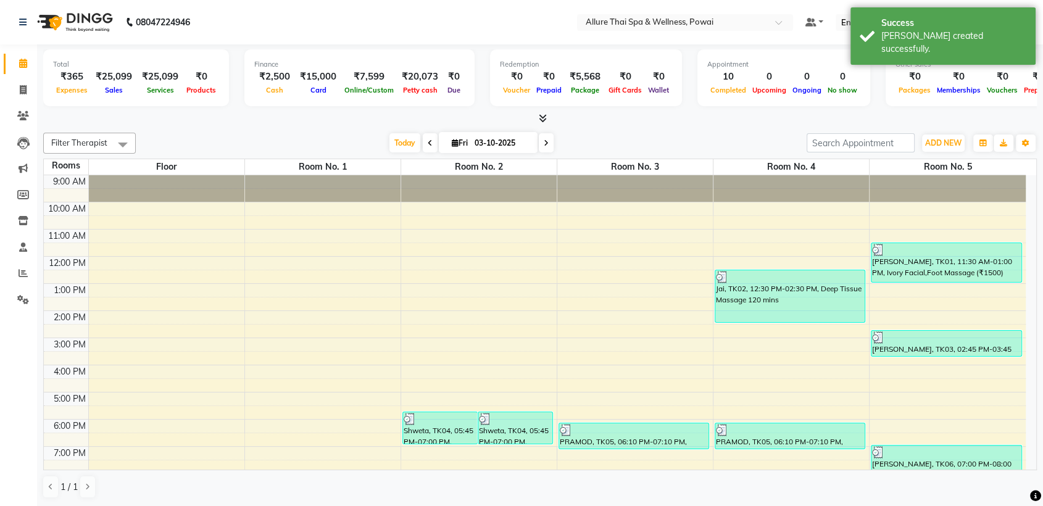
scroll to position [109, 0]
